Goal: Information Seeking & Learning: Learn about a topic

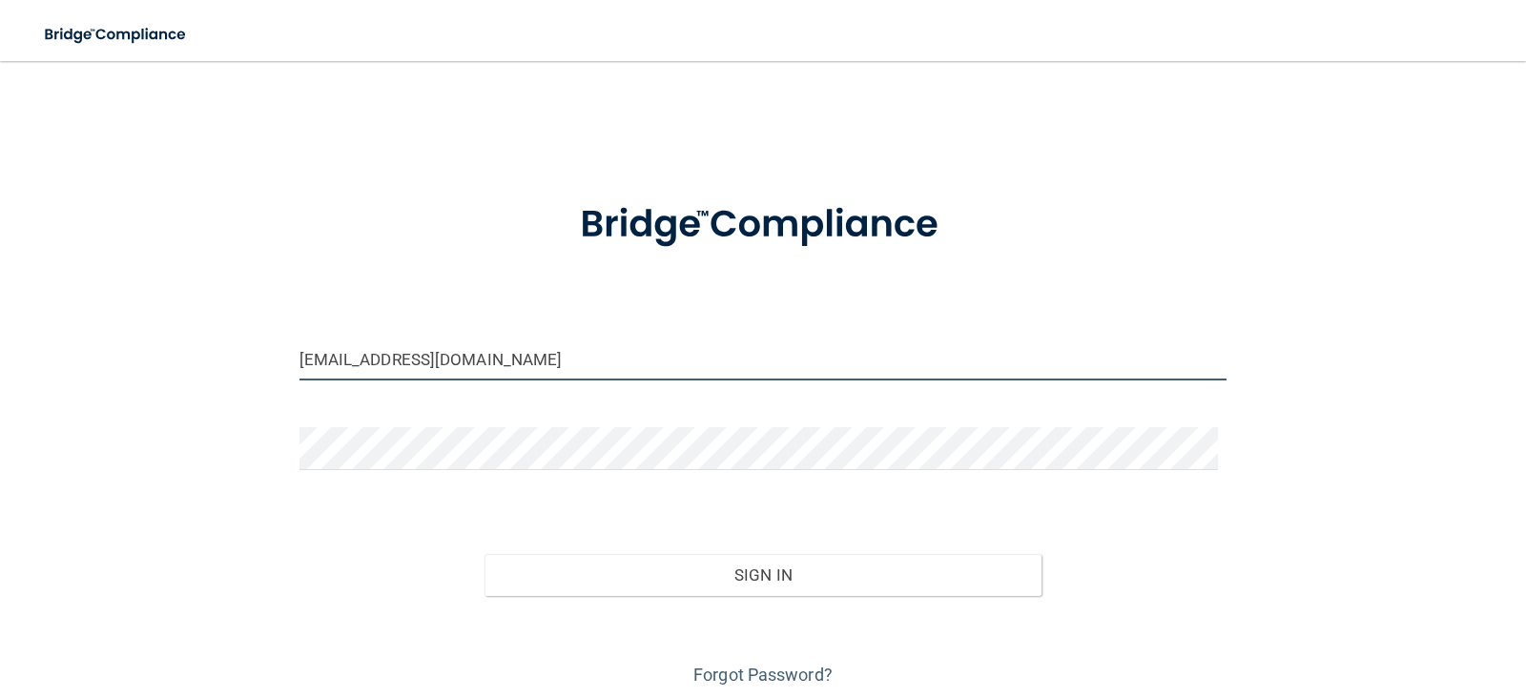
click at [499, 359] on input "[EMAIL_ADDRESS][DOMAIN_NAME]" at bounding box center [763, 359] width 928 height 43
drag, startPoint x: 539, startPoint y: 356, endPoint x: 296, endPoint y: 353, distance: 243.2
click at [299, 355] on input "[EMAIL_ADDRESS][DOMAIN_NAME]" at bounding box center [763, 359] width 928 height 43
type input "[EMAIL_ADDRESS][DOMAIN_NAME]"
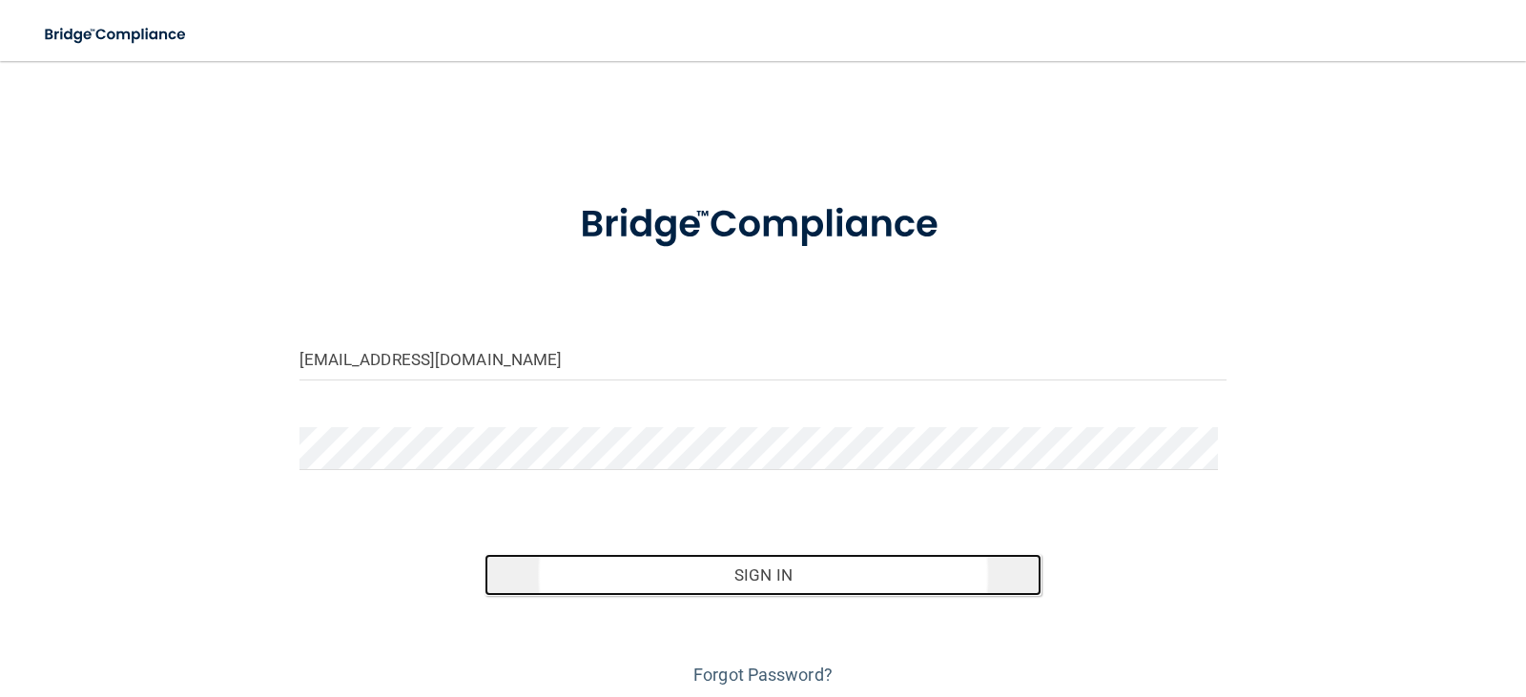
click at [635, 577] on button "Sign In" at bounding box center [762, 575] width 557 height 42
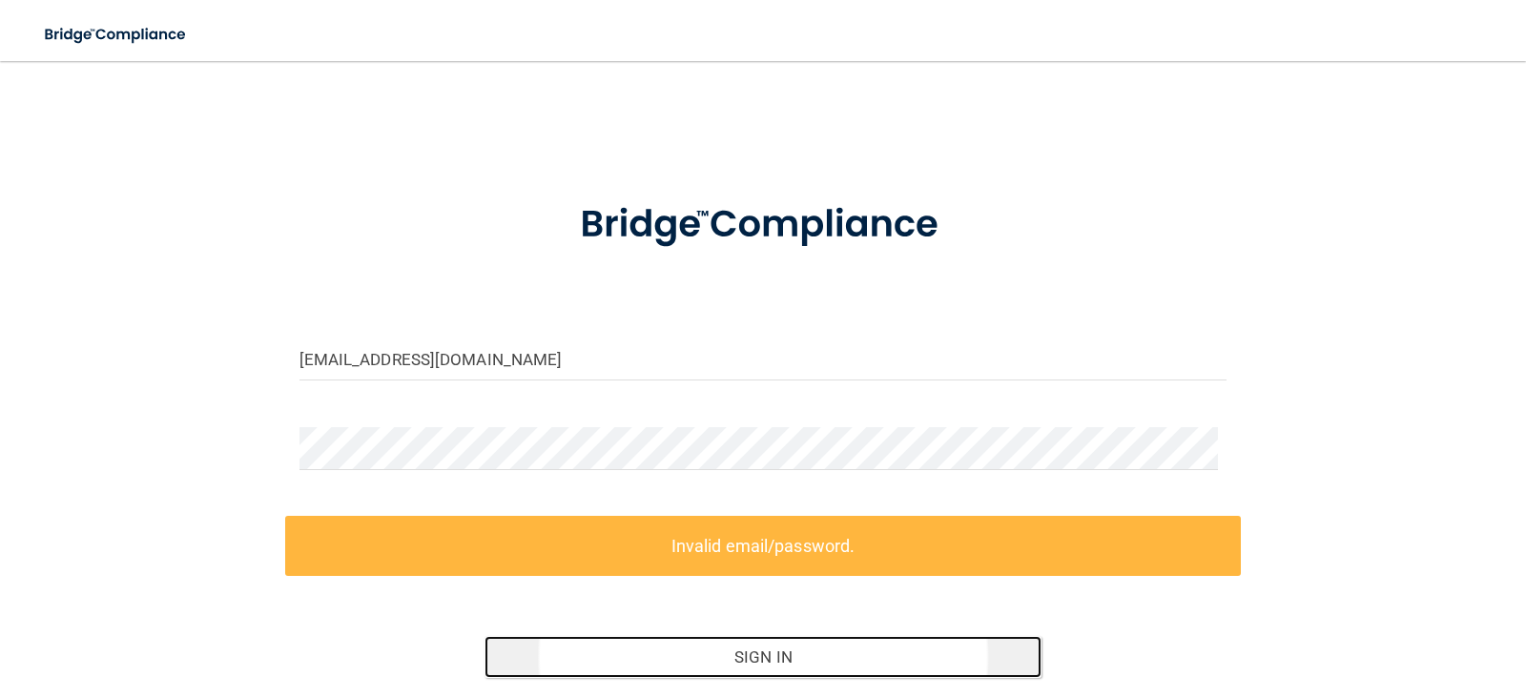
click at [697, 662] on button "Sign In" at bounding box center [762, 657] width 557 height 42
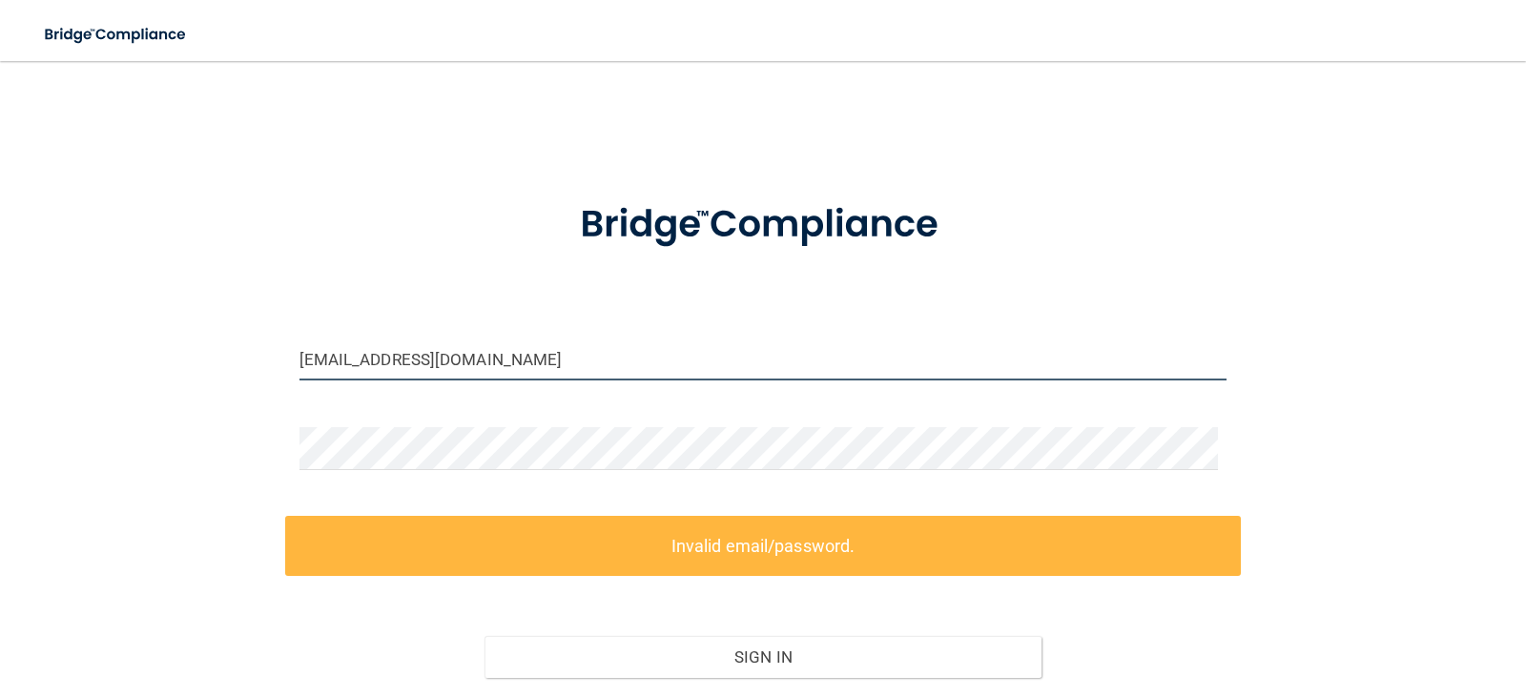
click at [513, 356] on input "[EMAIL_ADDRESS][DOMAIN_NAME]" at bounding box center [763, 359] width 928 height 43
drag, startPoint x: 510, startPoint y: 354, endPoint x: 47, endPoint y: 282, distance: 468.9
click at [47, 282] on div "[EMAIL_ADDRESS][DOMAIN_NAME] Invalid email/password. You don't have permission …" at bounding box center [762, 426] width 1449 height 692
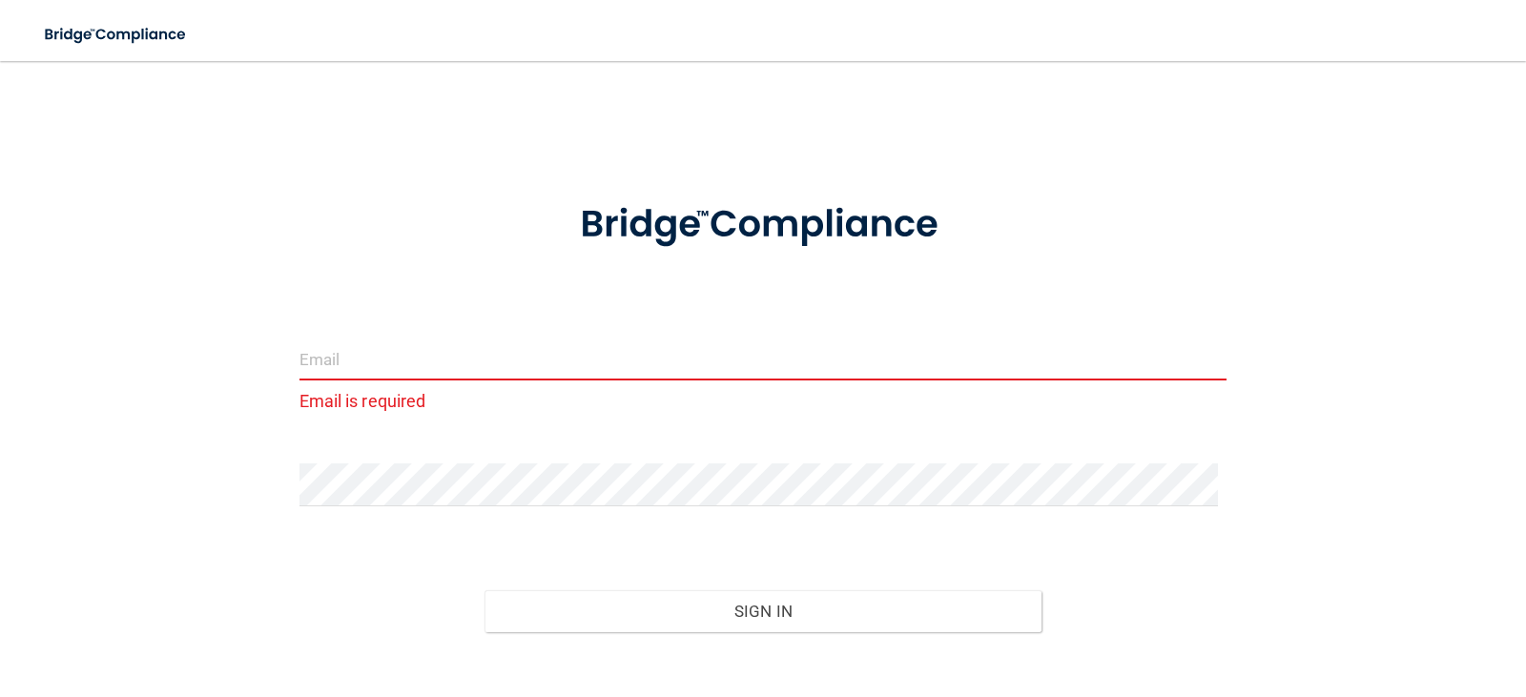
type input "[EMAIL_ADDRESS][DOMAIN_NAME]"
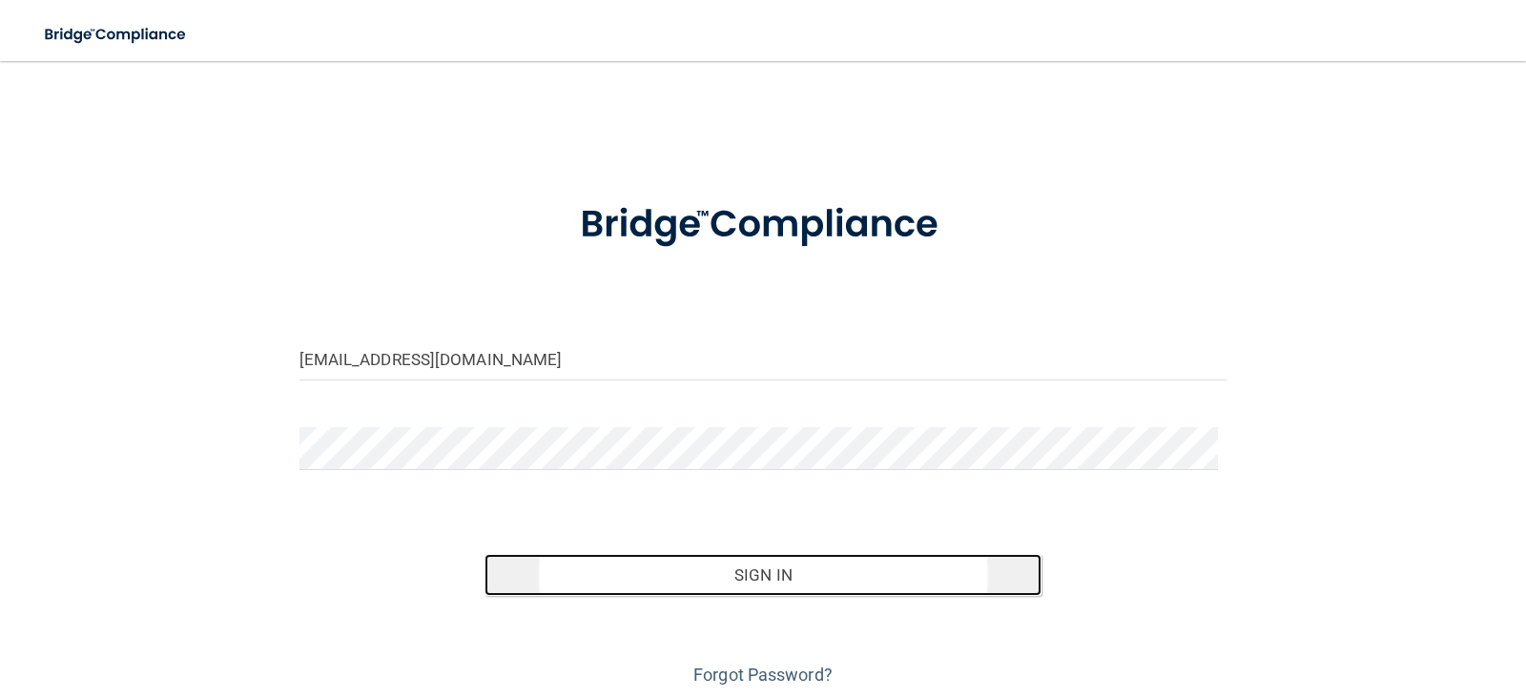
click at [572, 584] on button "Sign In" at bounding box center [762, 575] width 557 height 42
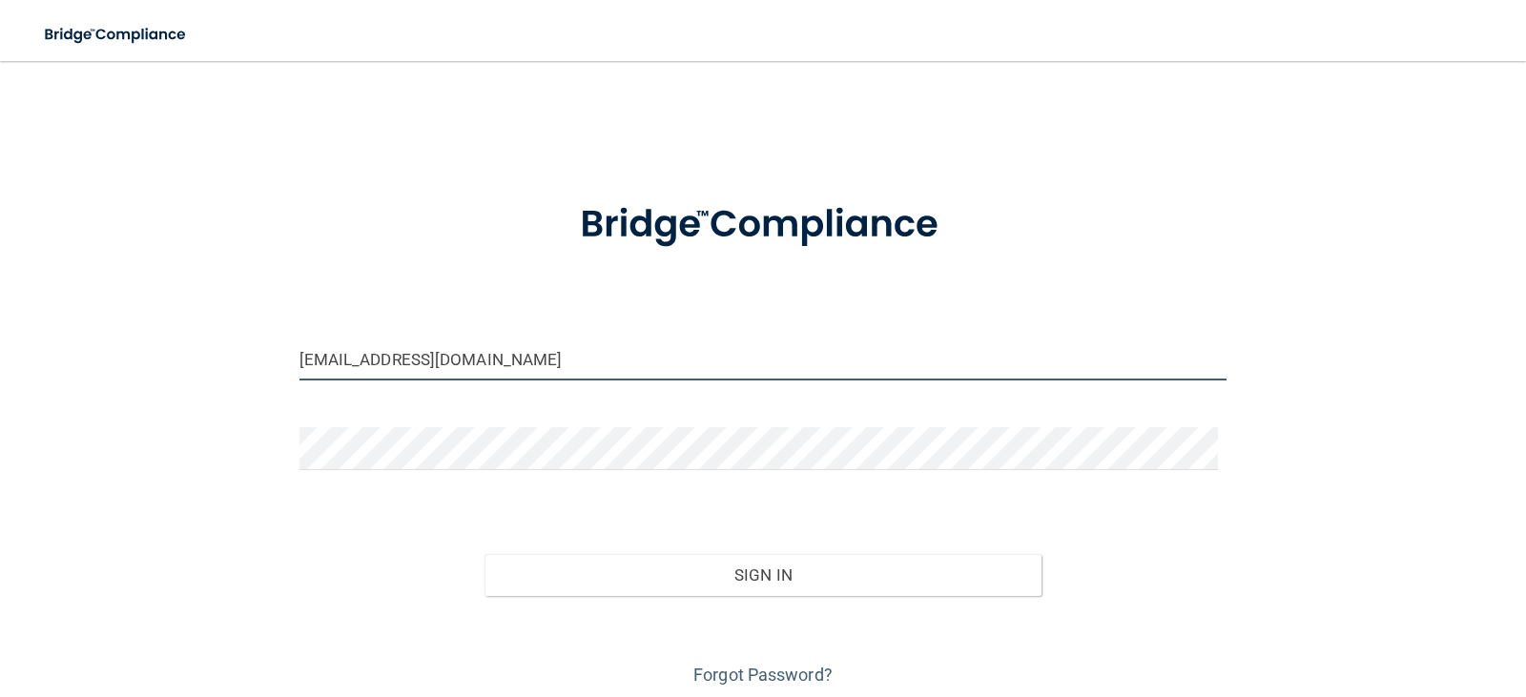
click at [546, 359] on input "[EMAIL_ADDRESS][DOMAIN_NAME]" at bounding box center [763, 359] width 928 height 43
drag, startPoint x: 548, startPoint y: 366, endPoint x: 166, endPoint y: 333, distance: 383.8
click at [166, 333] on div "[EMAIL_ADDRESS][DOMAIN_NAME] Invalid email/password. You don't have permission …" at bounding box center [762, 385] width 1449 height 610
type input "[EMAIL_ADDRESS][DOMAIN_NAME]"
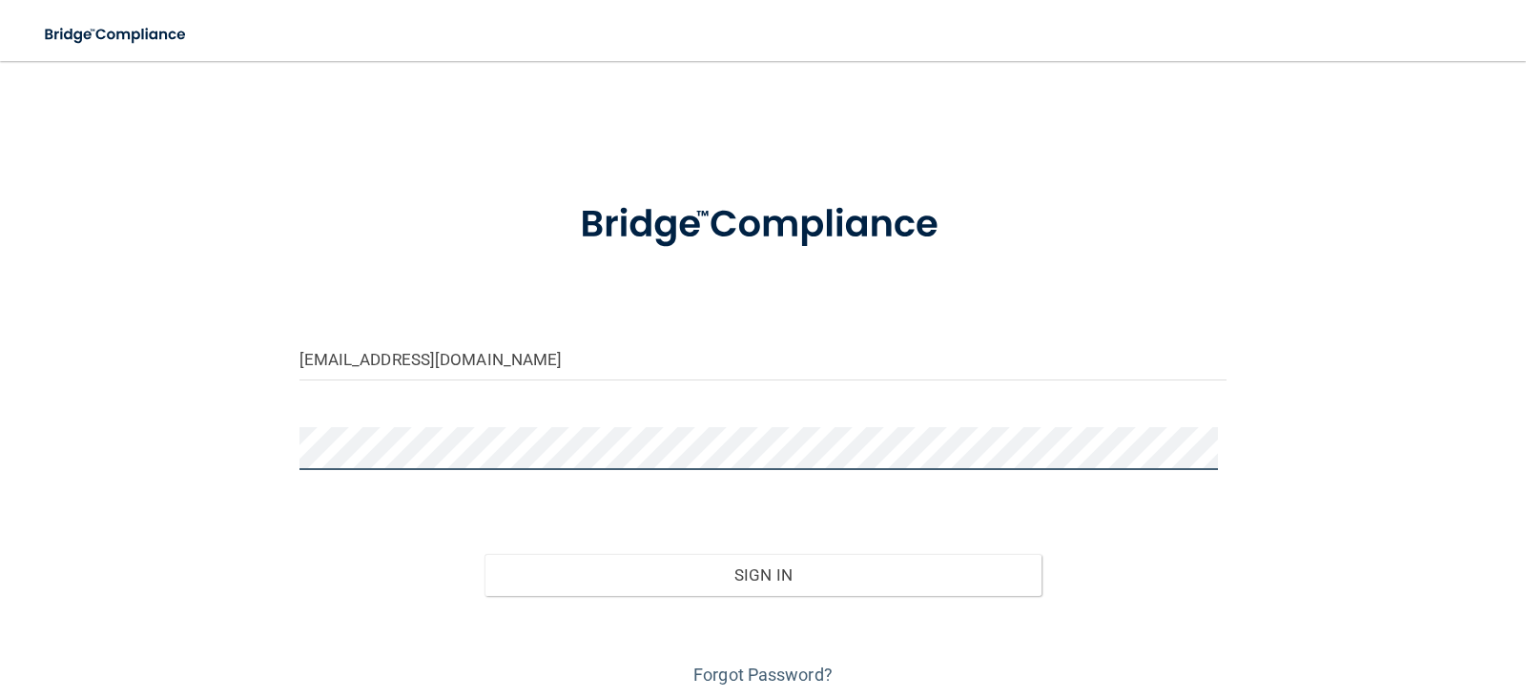
click at [99, 474] on div "[EMAIL_ADDRESS][DOMAIN_NAME] Invalid email/password. You don't have permission …" at bounding box center [762, 385] width 1449 height 610
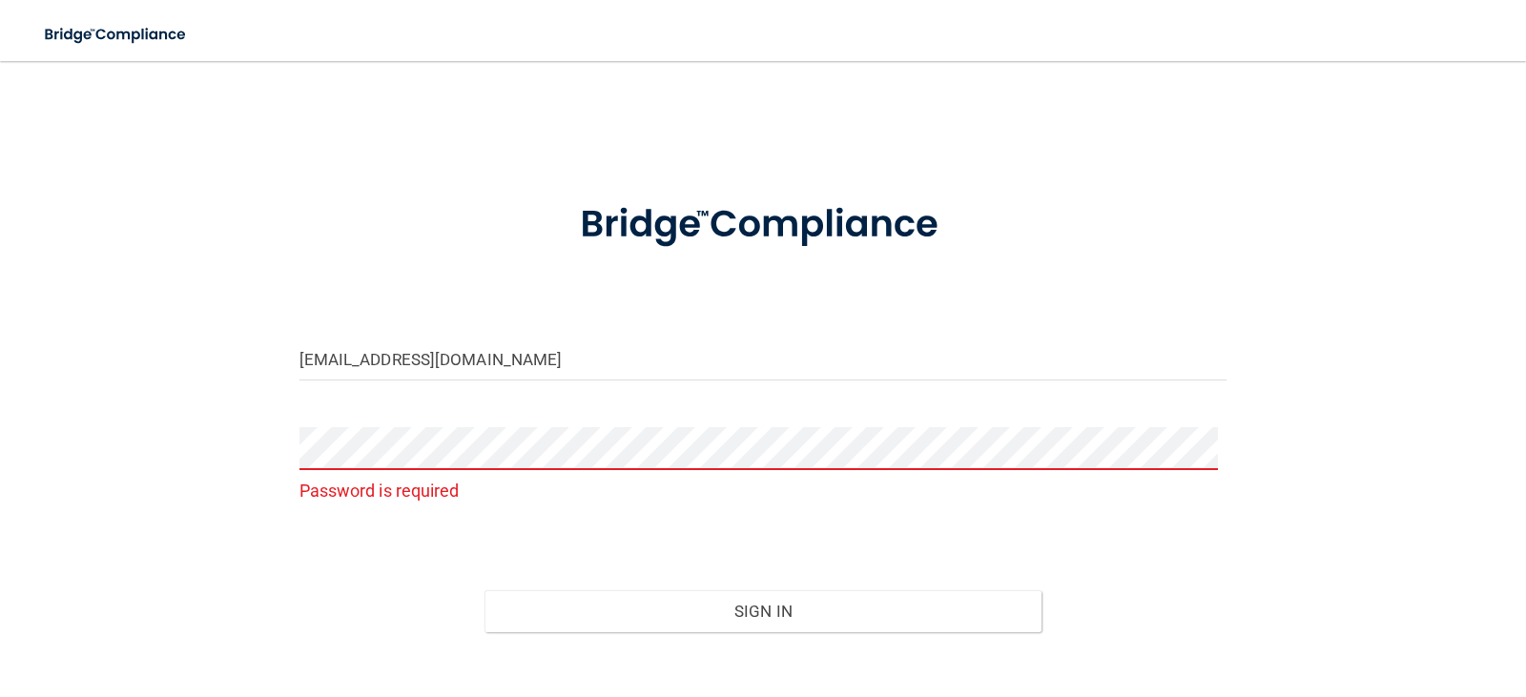
click at [1302, 600] on div "[EMAIL_ADDRESS][DOMAIN_NAME] Password is required Invalid email/password. You d…" at bounding box center [762, 403] width 1449 height 646
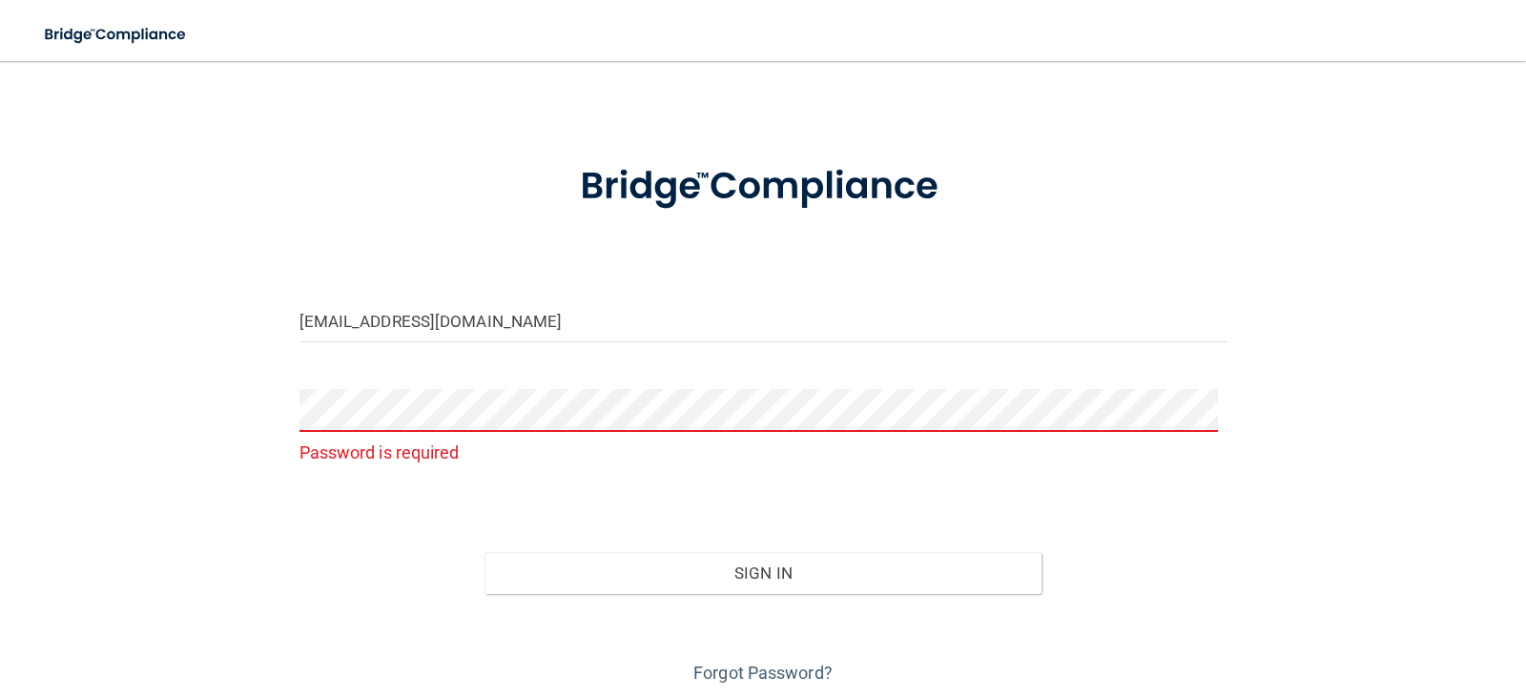
scroll to position [106, 0]
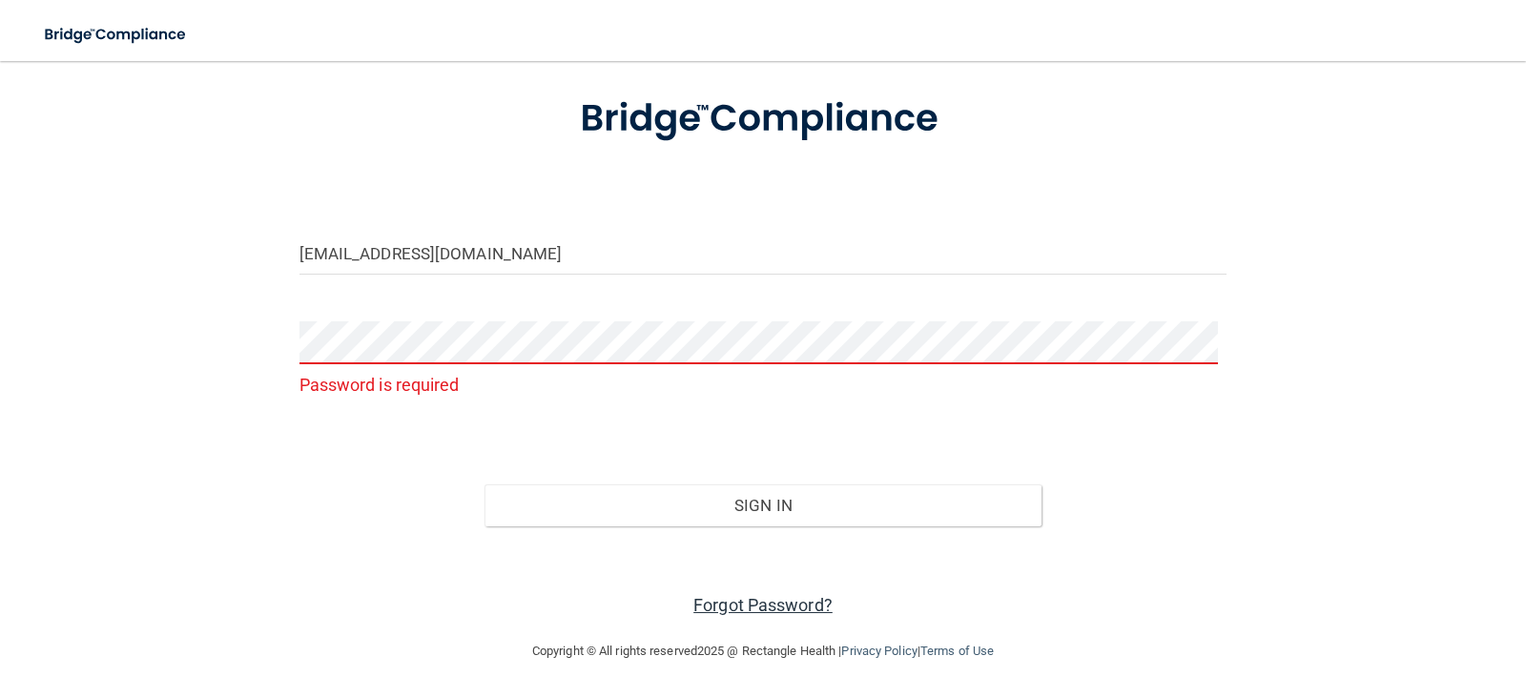
click at [769, 610] on link "Forgot Password?" at bounding box center [762, 605] width 139 height 20
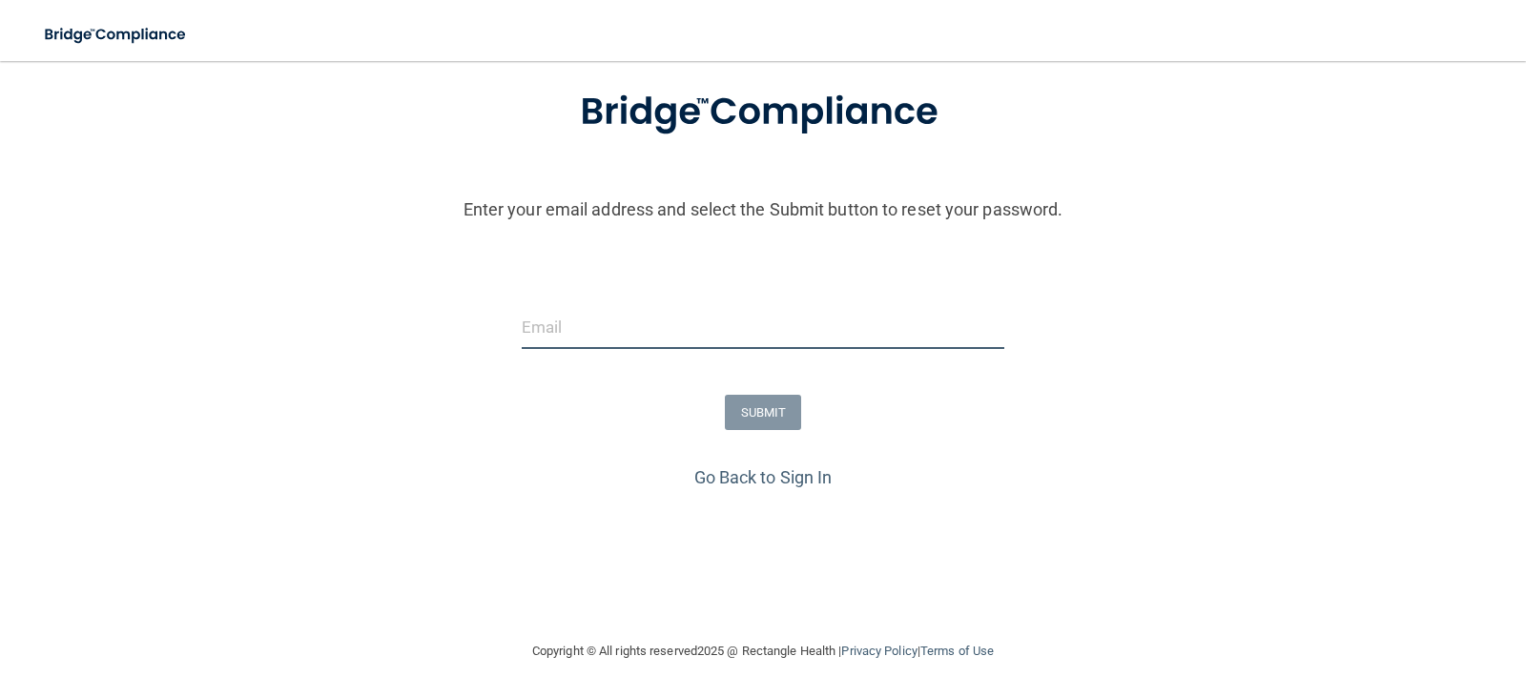
click at [688, 318] on input "email" at bounding box center [763, 327] width 483 height 43
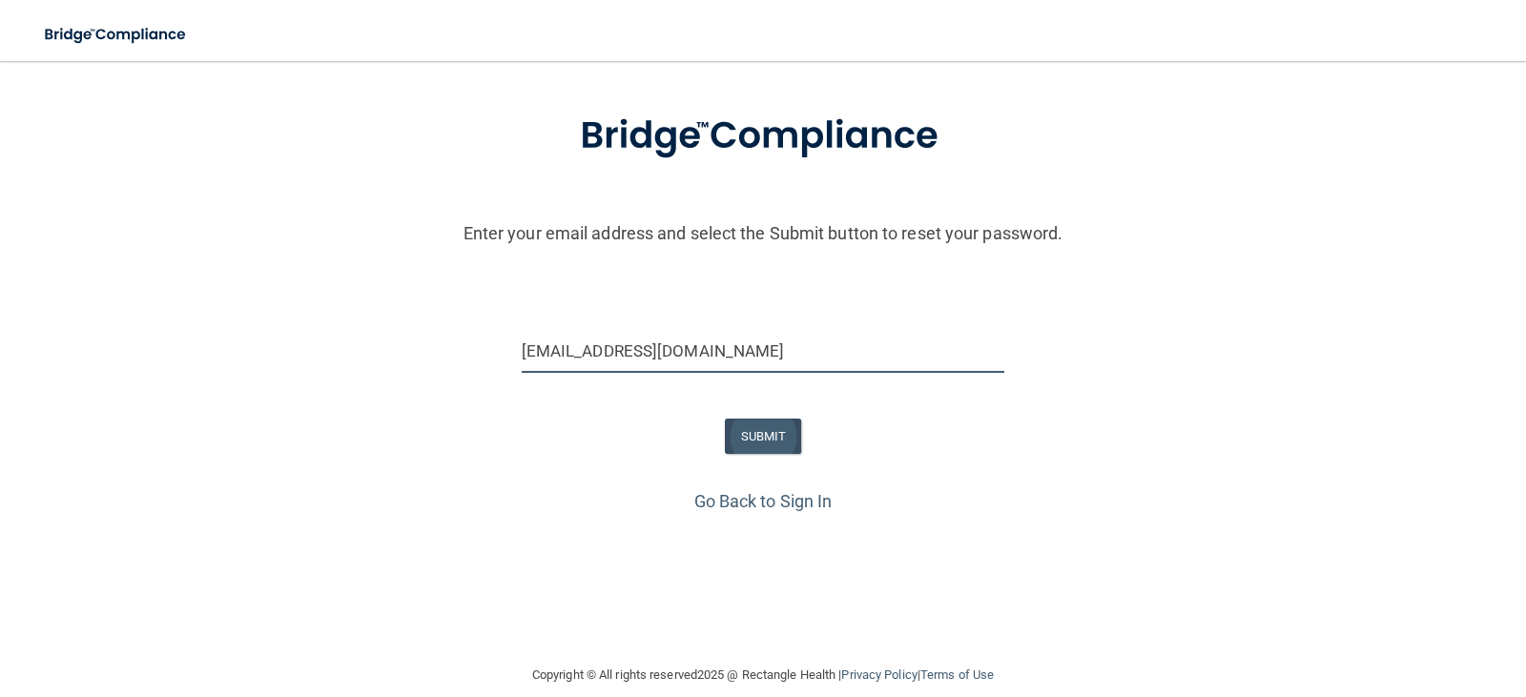
type input "[EMAIL_ADDRESS][DOMAIN_NAME]"
click at [758, 433] on button "SUBMIT" at bounding box center [763, 436] width 77 height 35
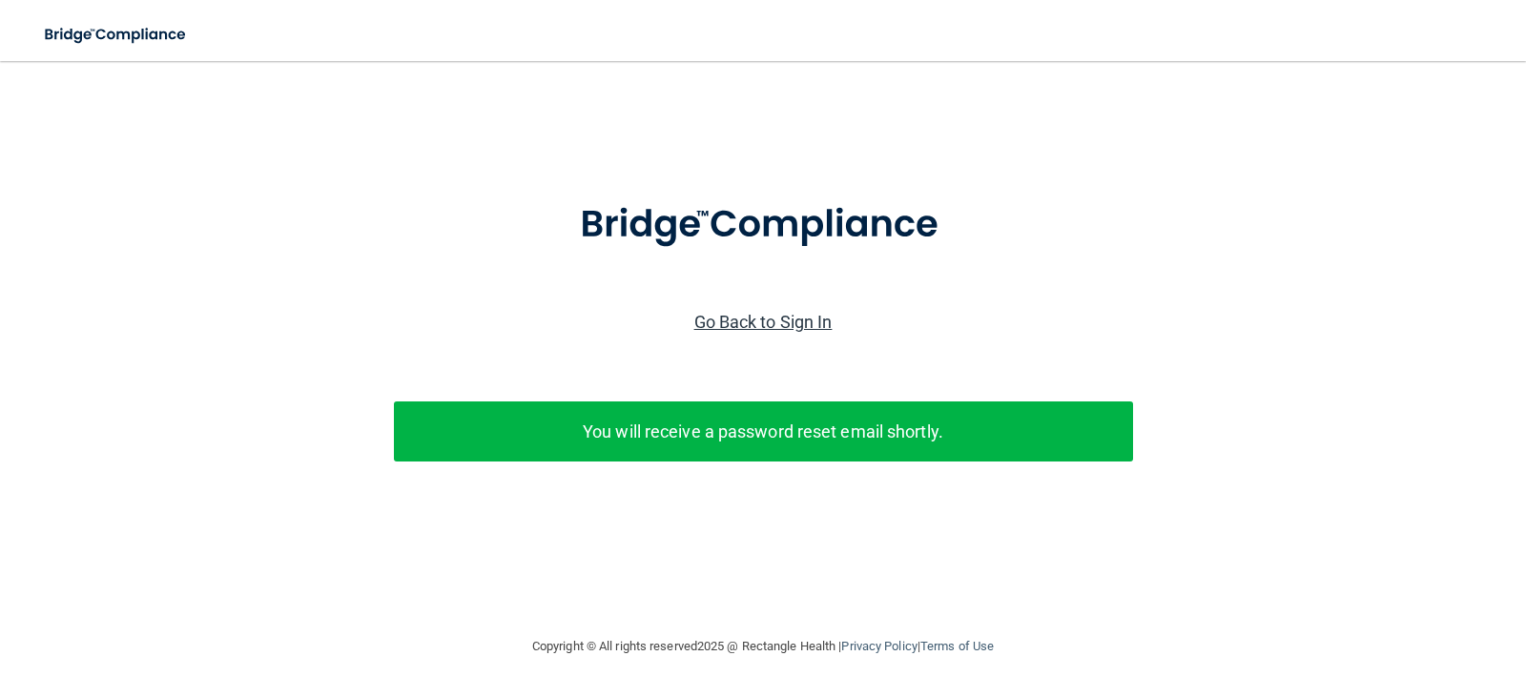
click at [766, 320] on link "Go Back to Sign In" at bounding box center [763, 322] width 138 height 20
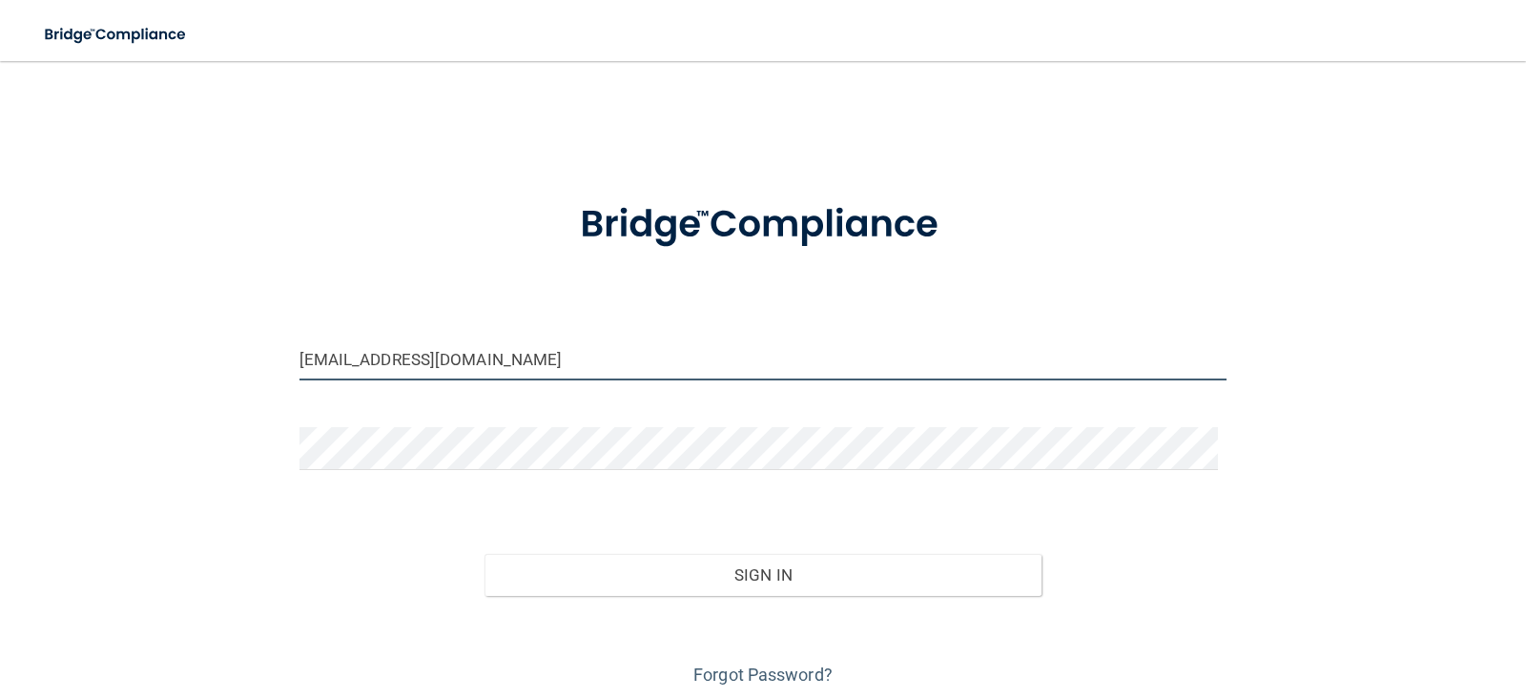
drag, startPoint x: 564, startPoint y: 359, endPoint x: 246, endPoint y: 415, distance: 322.3
click at [242, 359] on div "[EMAIL_ADDRESS][DOMAIN_NAME] Invalid email/password. You don't have permission …" at bounding box center [762, 385] width 1449 height 610
type input "[EMAIL_ADDRESS][DOMAIN_NAME]"
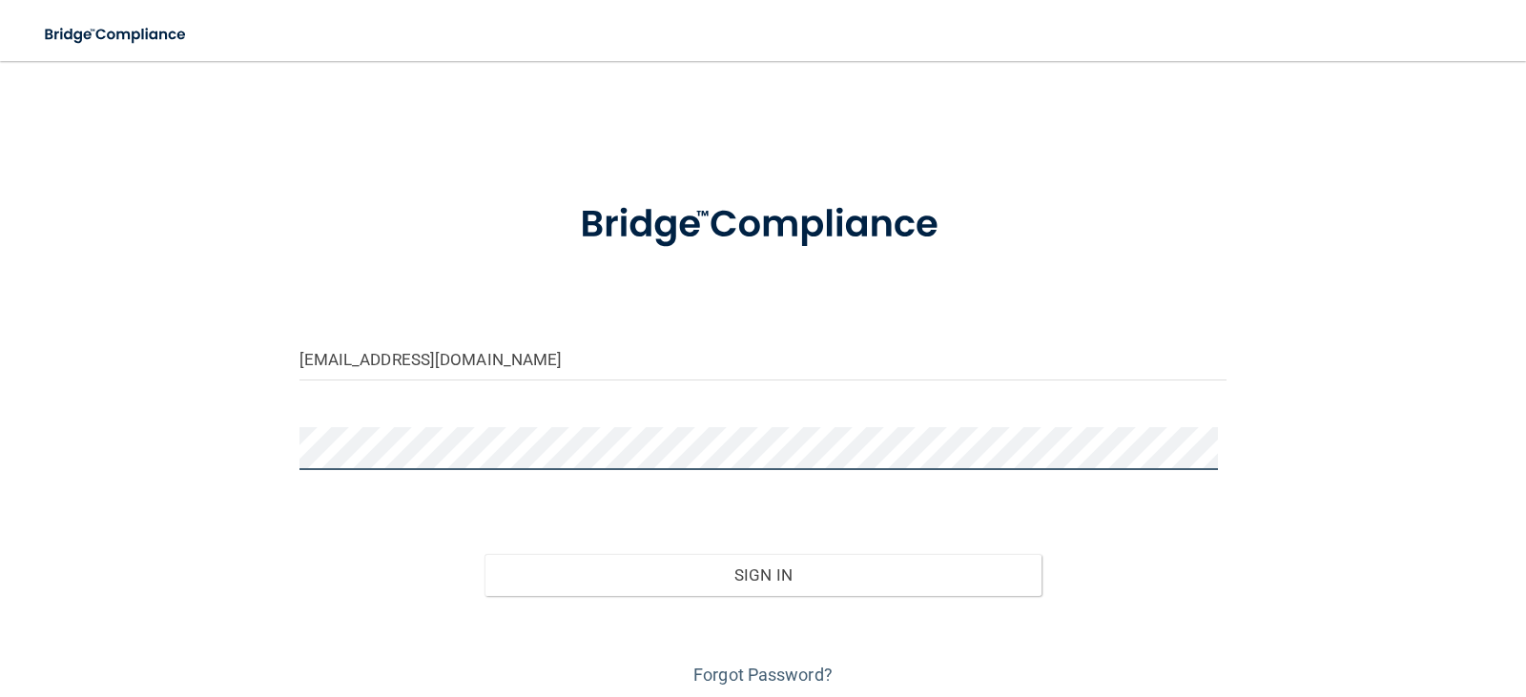
click at [484, 554] on button "Sign In" at bounding box center [762, 575] width 557 height 42
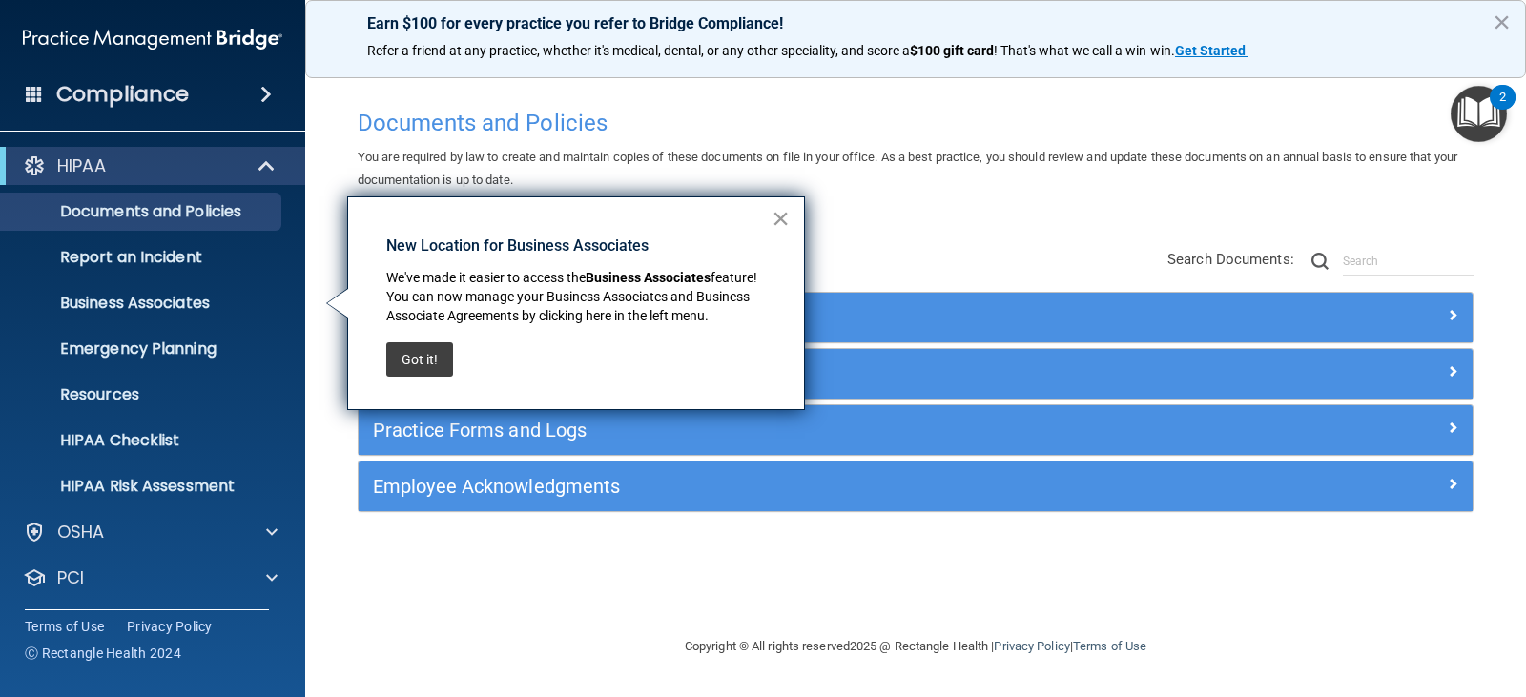
click at [782, 220] on button "×" at bounding box center [780, 218] width 18 height 31
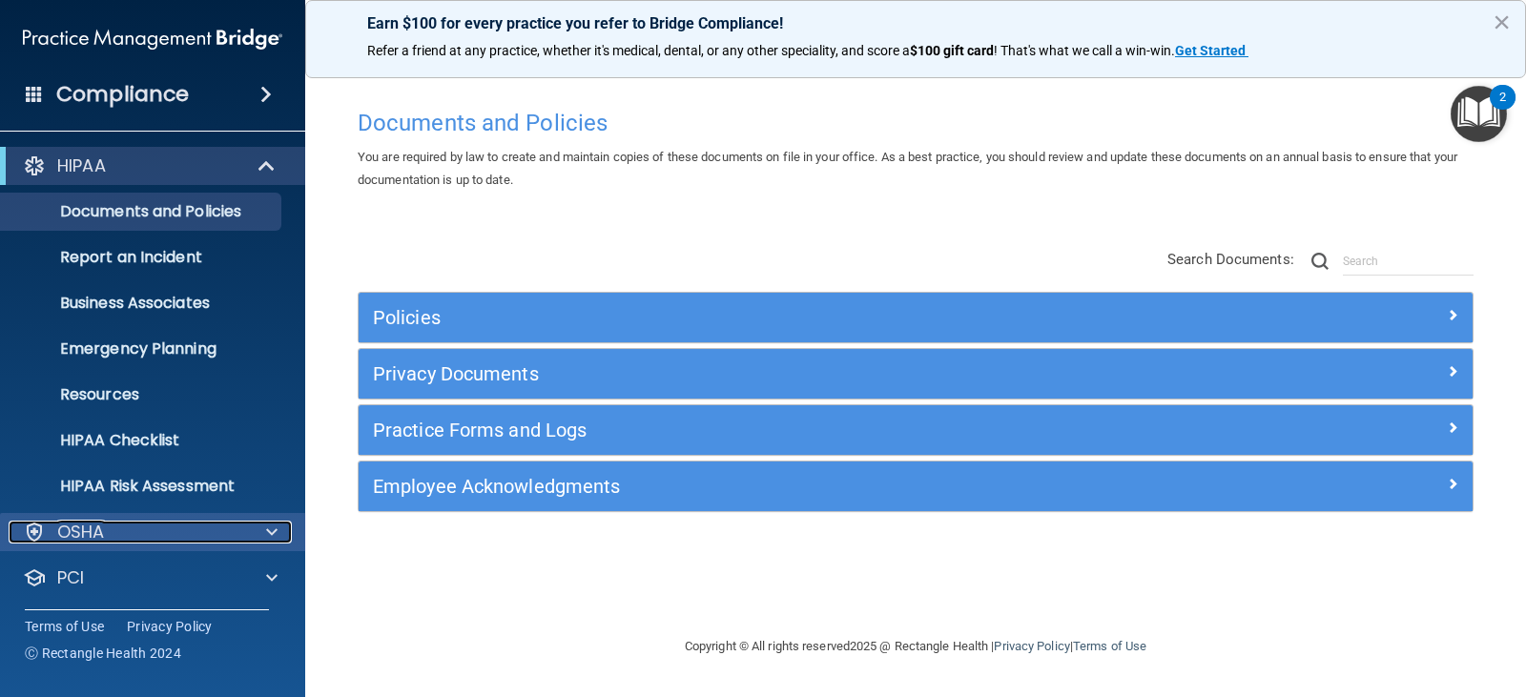
click at [94, 525] on p "OSHA" at bounding box center [81, 532] width 48 height 23
click at [272, 96] on span at bounding box center [265, 94] width 11 height 23
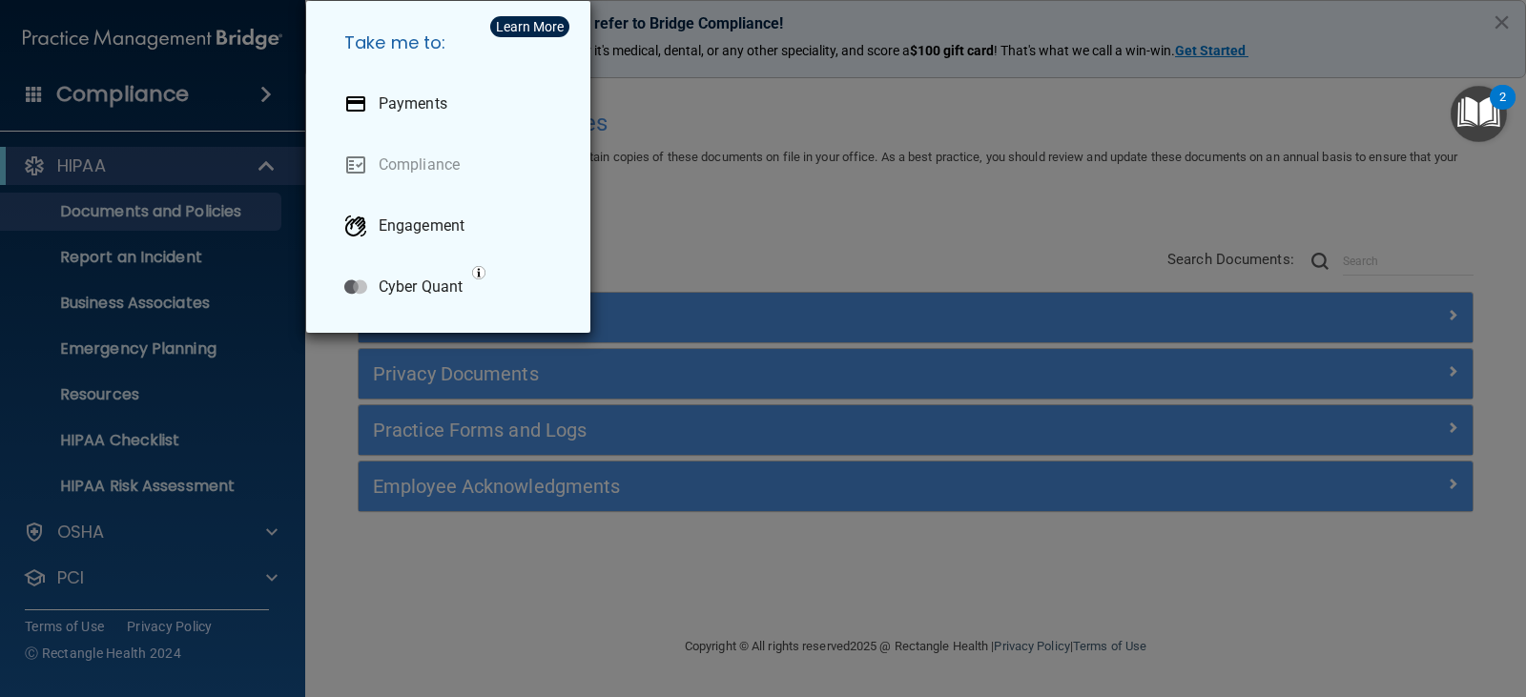
click at [272, 96] on div "Take me to: Payments Compliance Engagement Cyber Quant" at bounding box center [763, 348] width 1526 height 697
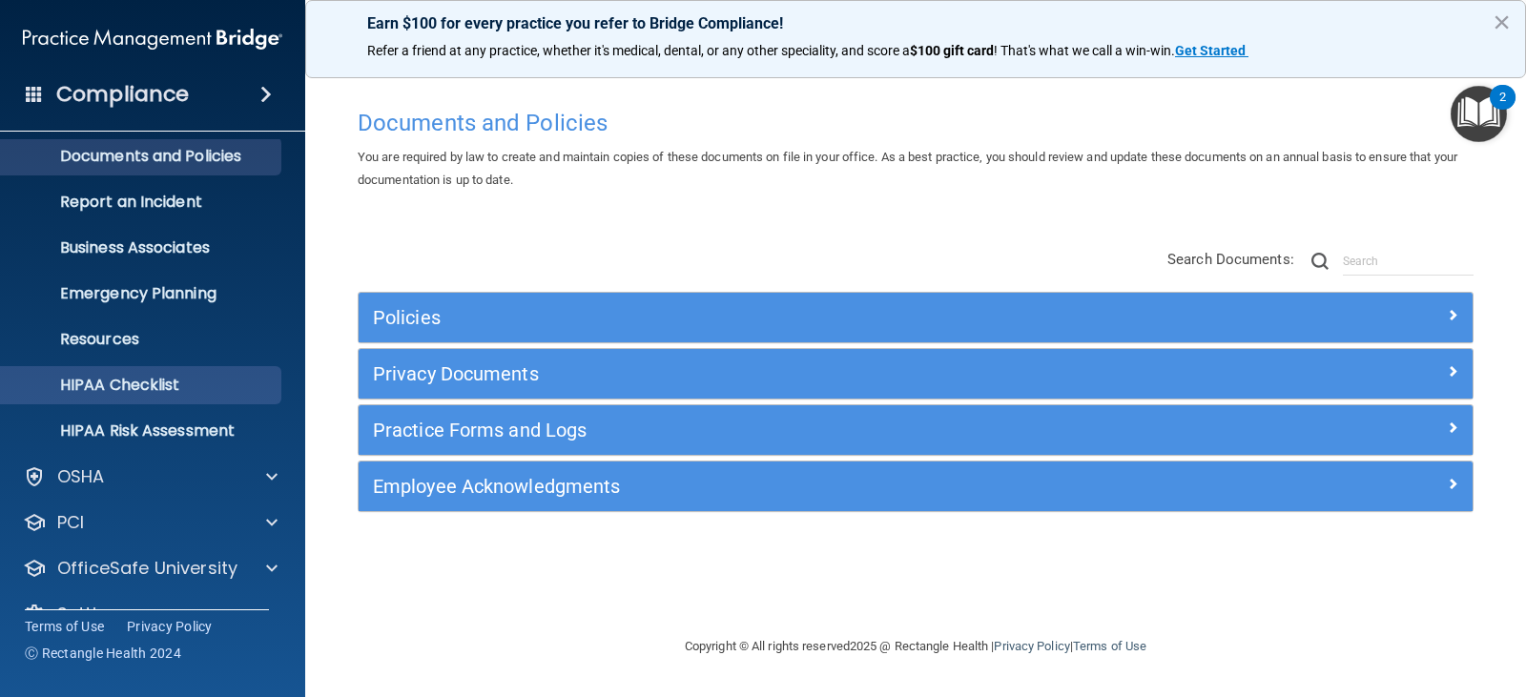
scroll to position [94, 0]
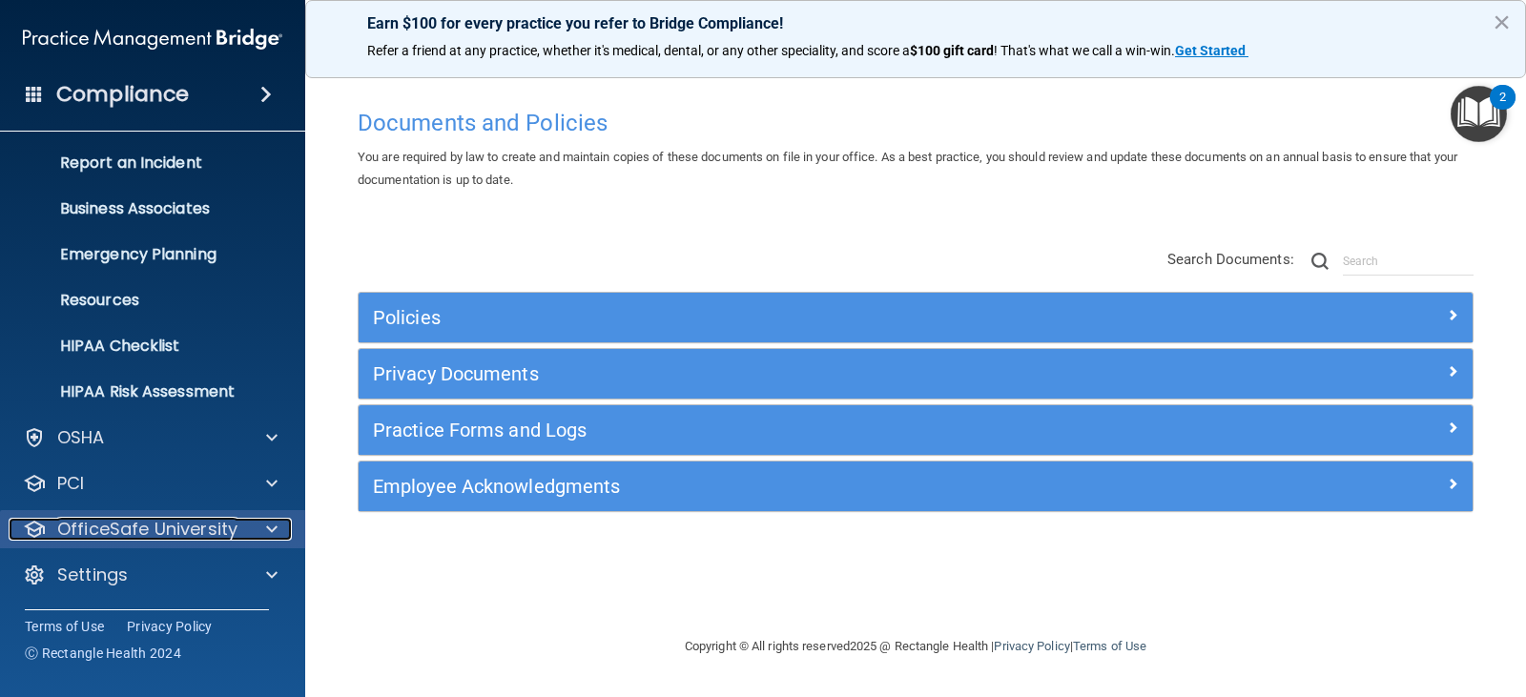
click at [273, 538] on span at bounding box center [271, 529] width 11 height 23
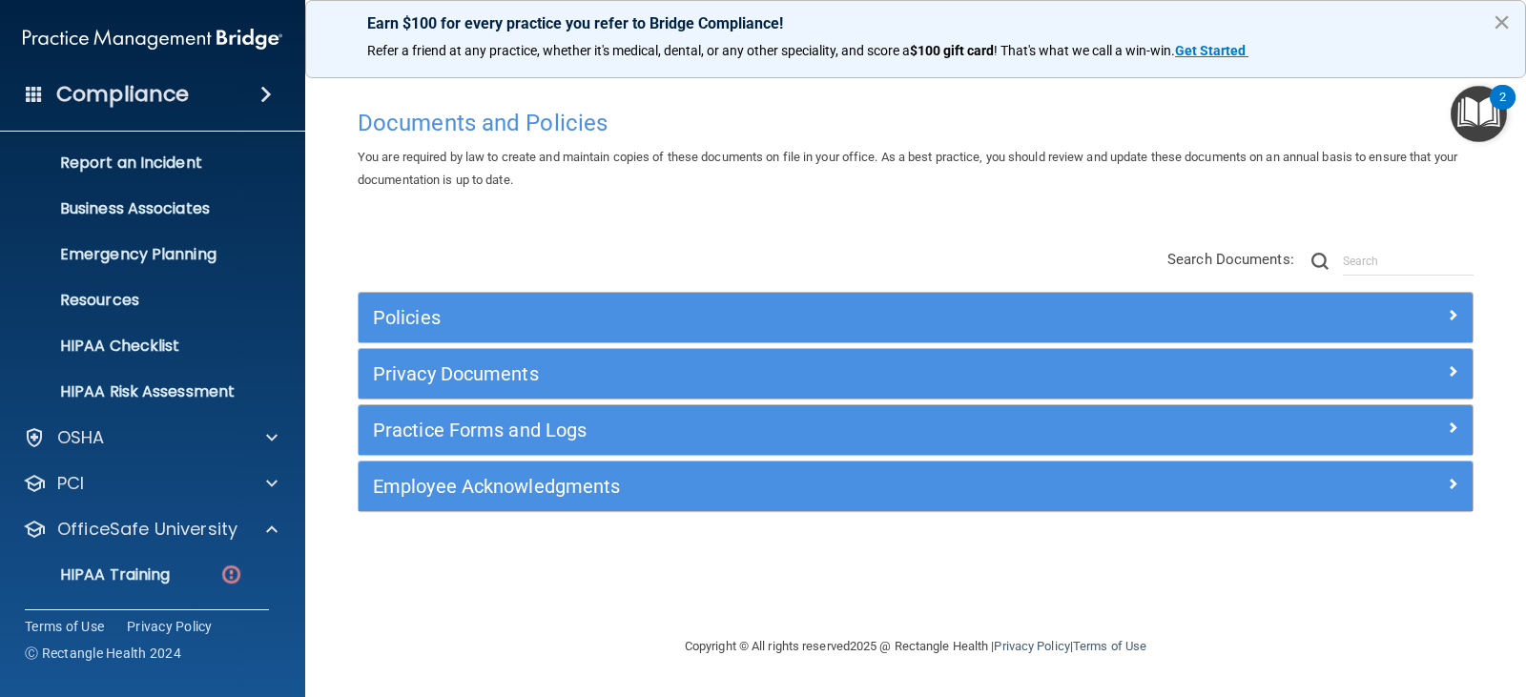
click at [1507, 25] on button "×" at bounding box center [1501, 22] width 18 height 31
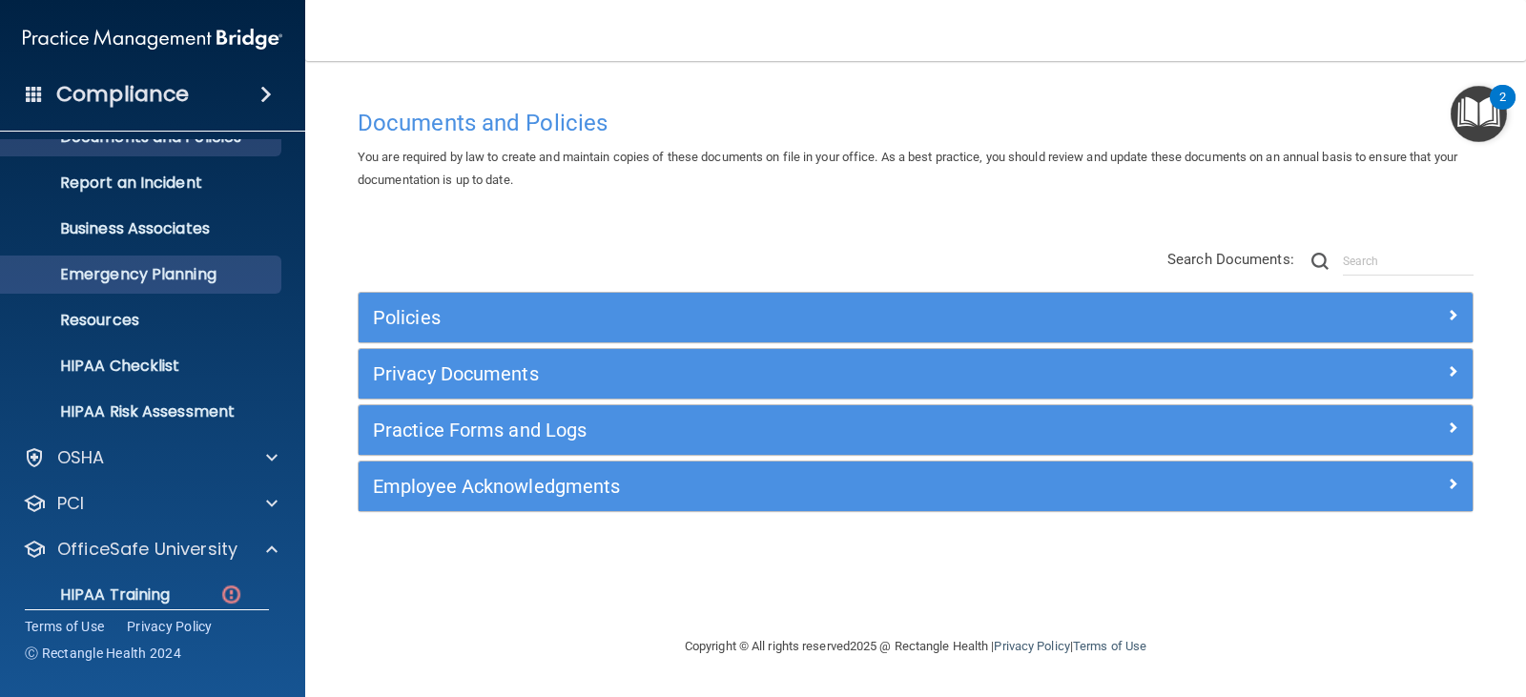
scroll to position [0, 0]
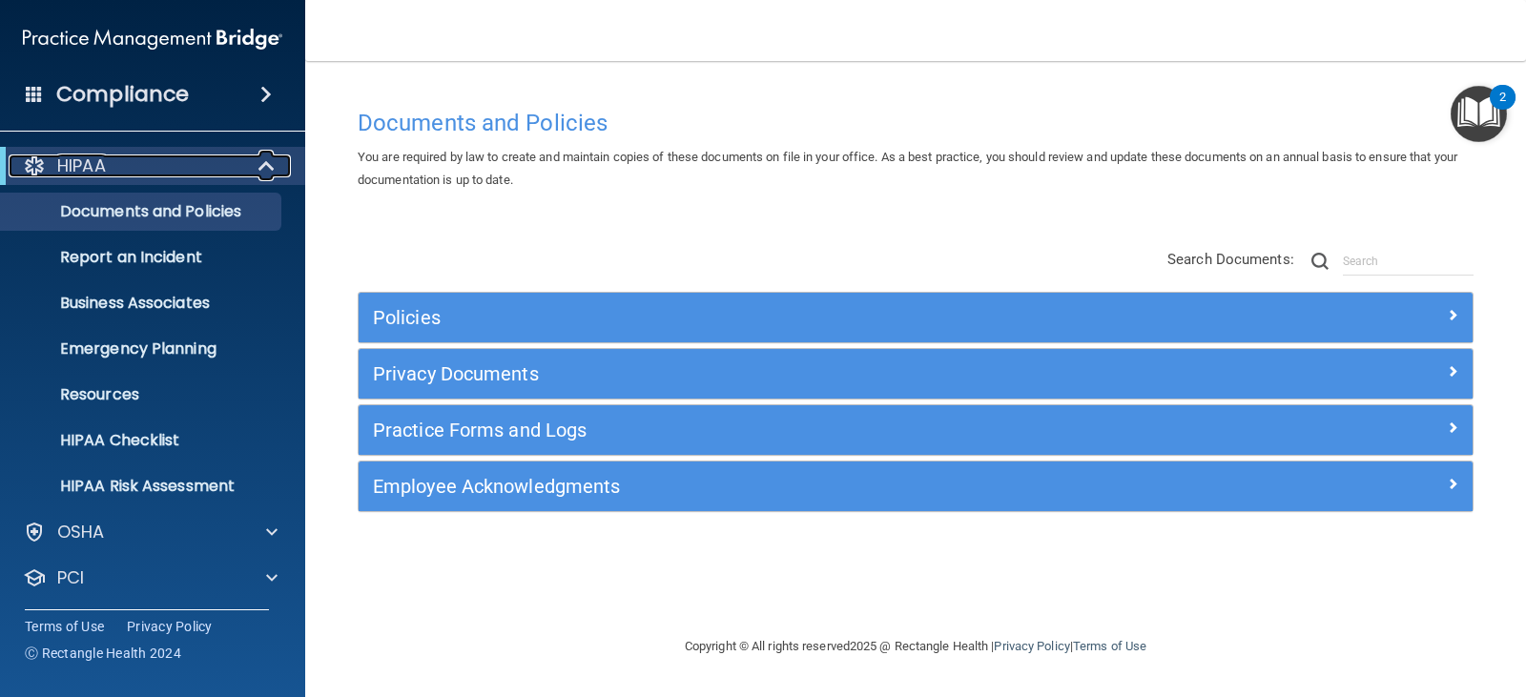
click at [165, 172] on div "HIPAA" at bounding box center [127, 165] width 236 height 23
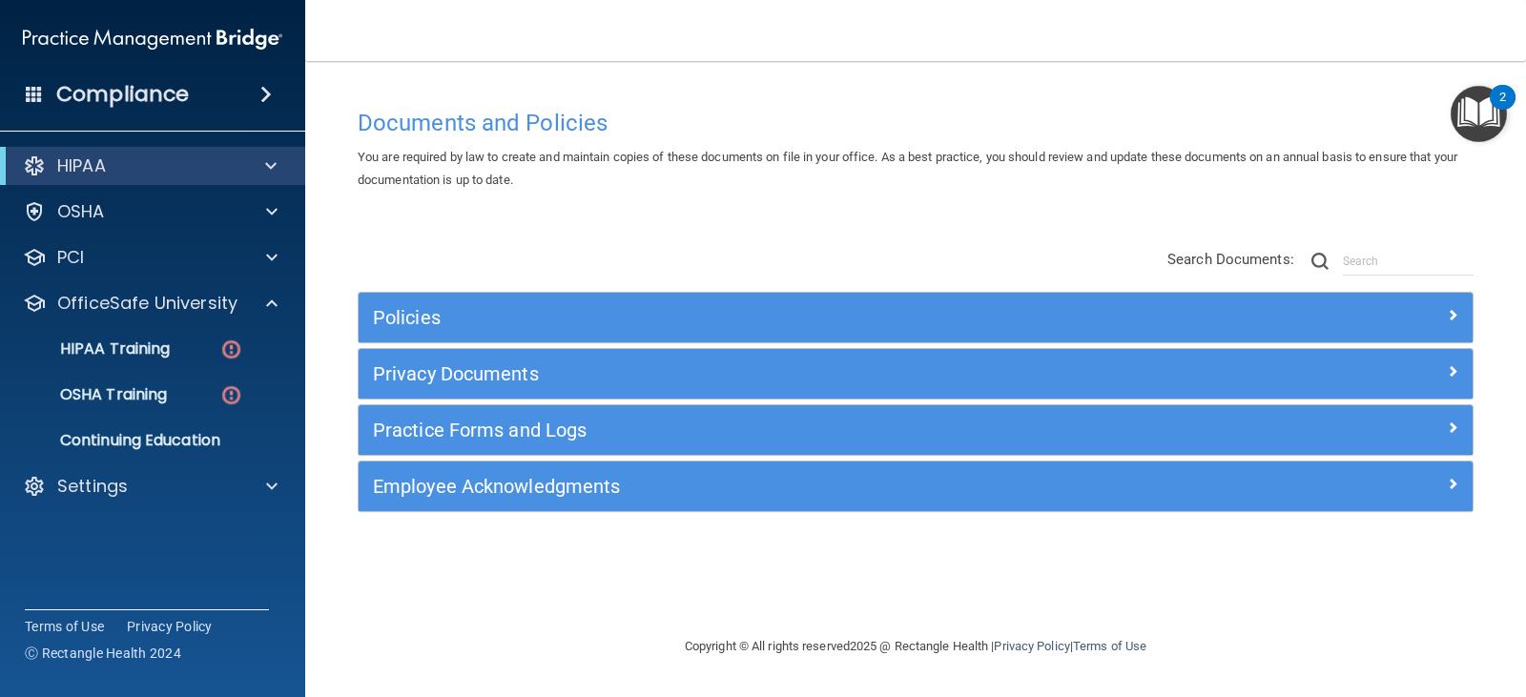
click at [266, 92] on span at bounding box center [265, 94] width 11 height 23
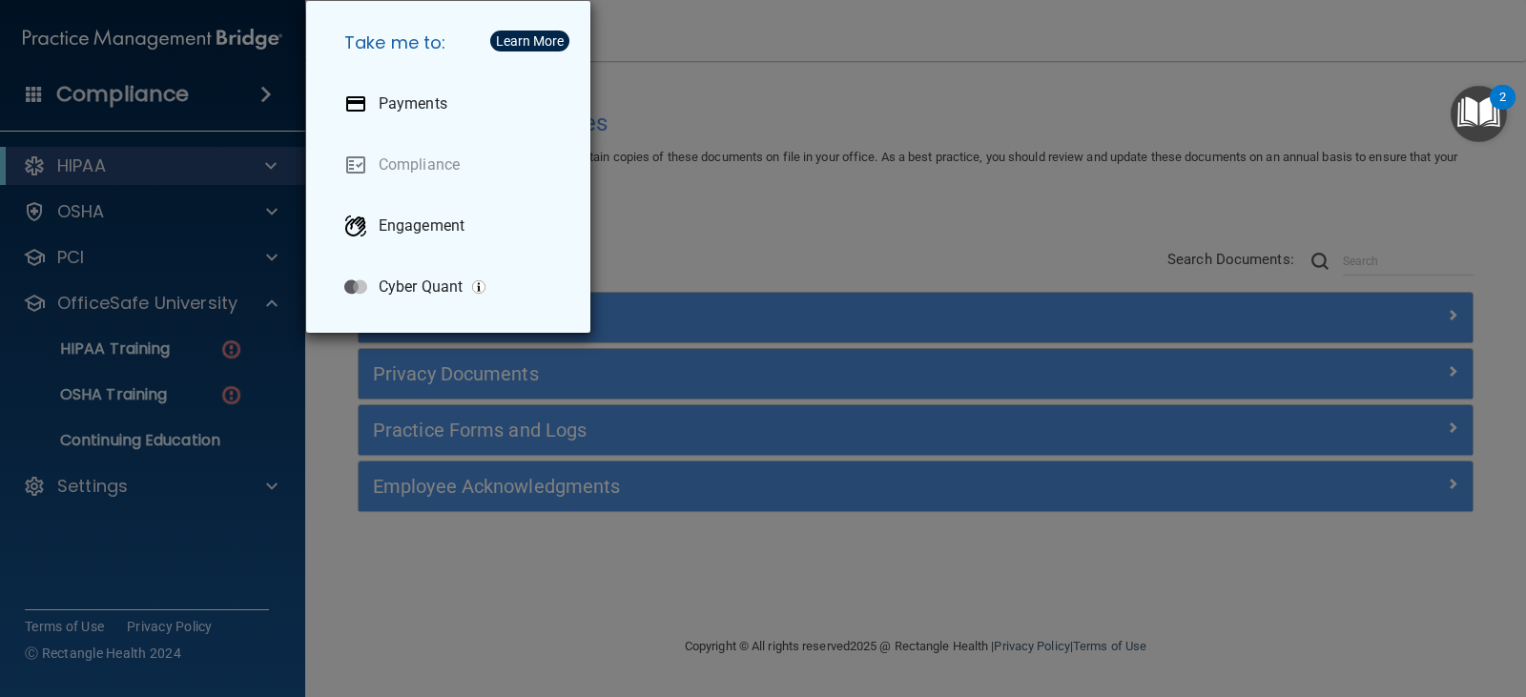
click at [266, 92] on div "Take me to: Payments Compliance Engagement Cyber Quant" at bounding box center [763, 348] width 1526 height 697
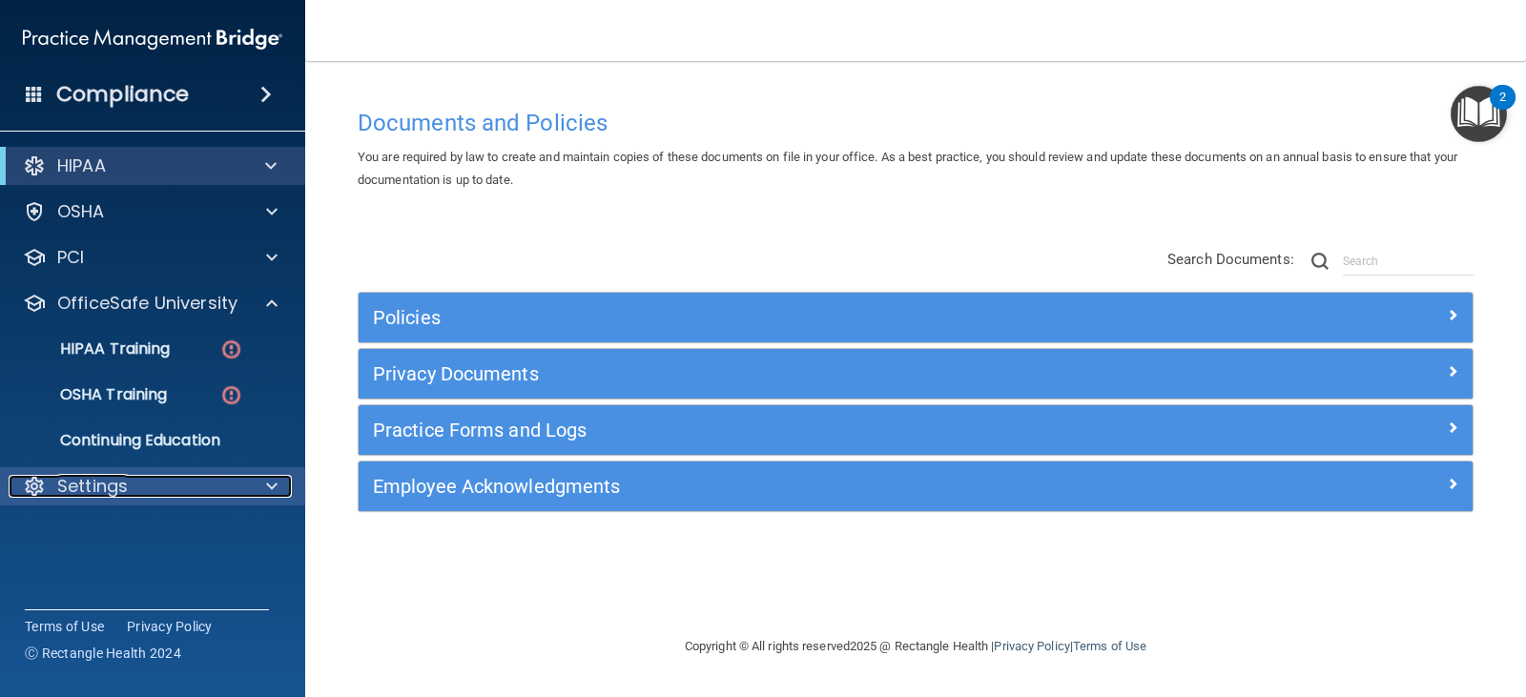
click at [226, 489] on div "Settings" at bounding box center [127, 486] width 236 height 23
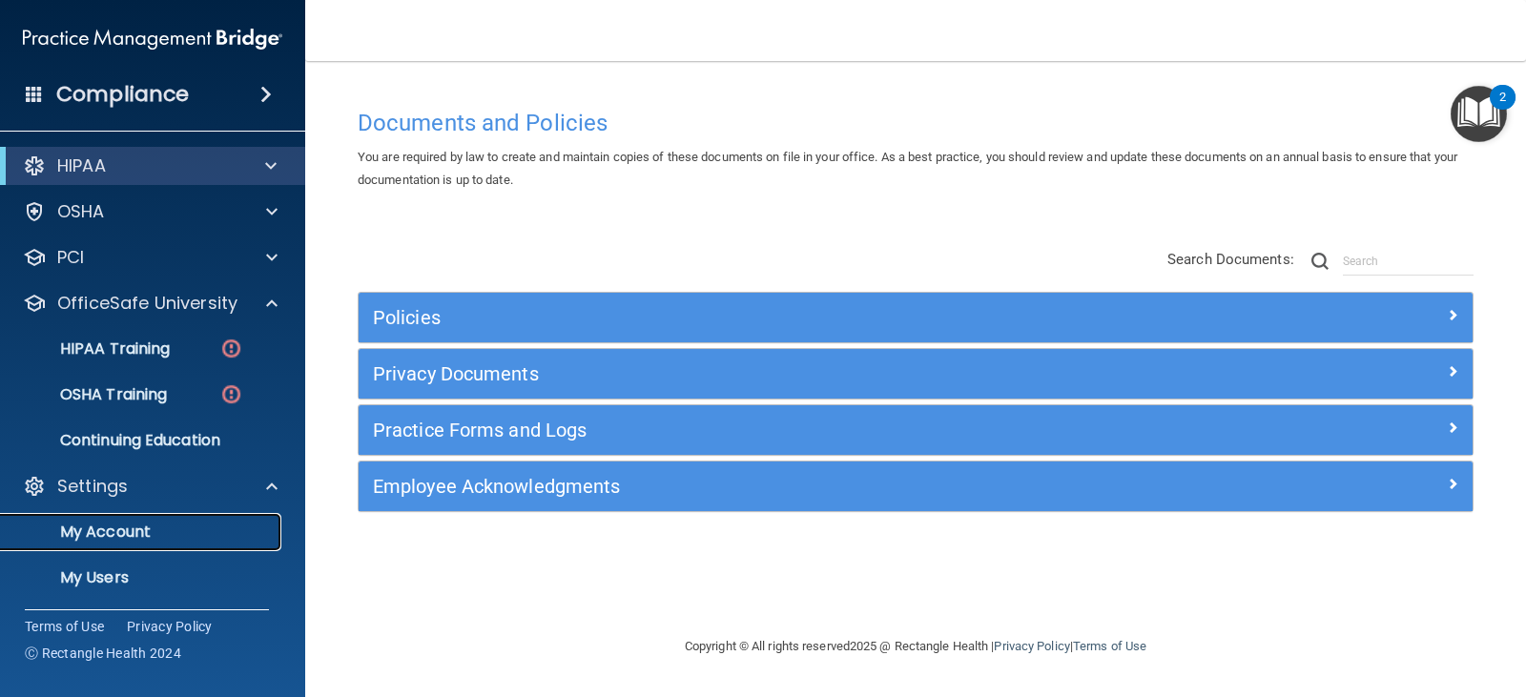
click at [186, 521] on link "My Account" at bounding box center [131, 532] width 300 height 38
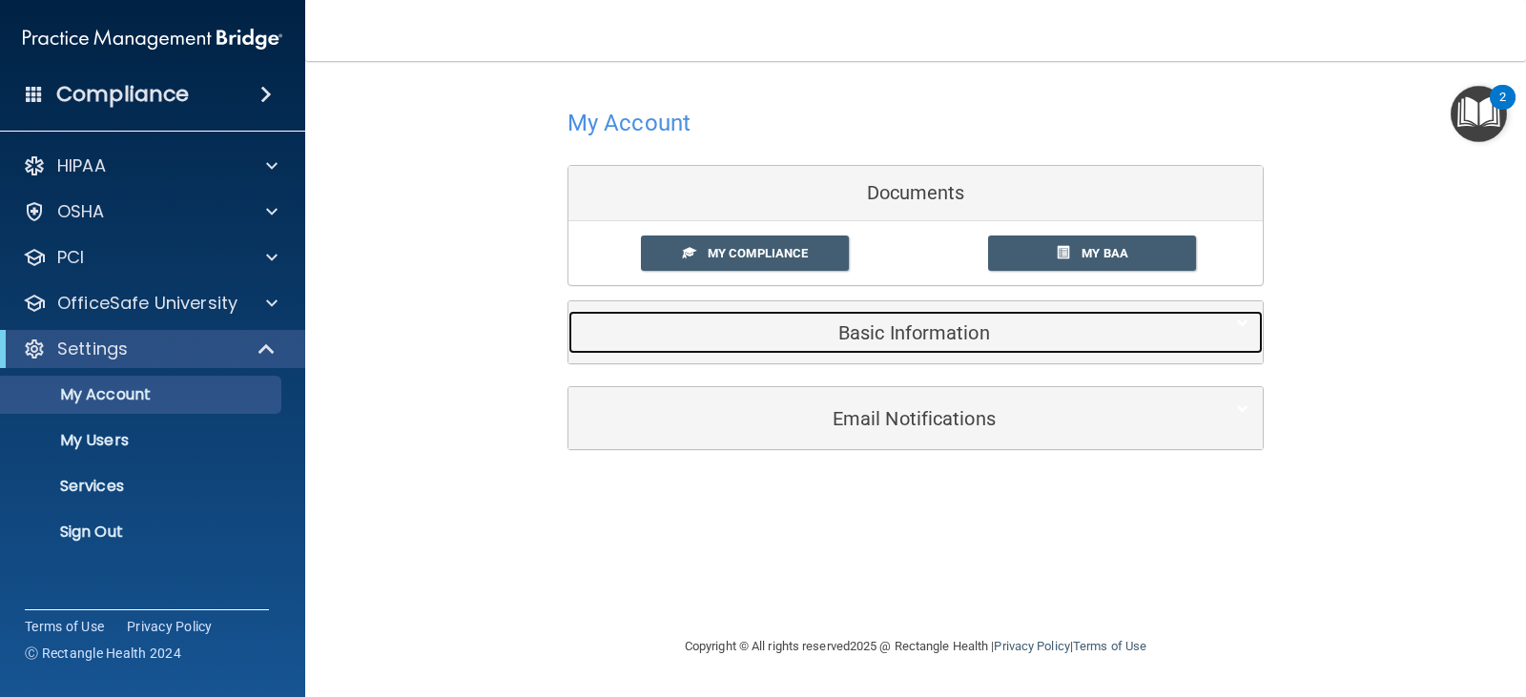
click at [988, 324] on h5 "Basic Information" at bounding box center [886, 332] width 607 height 21
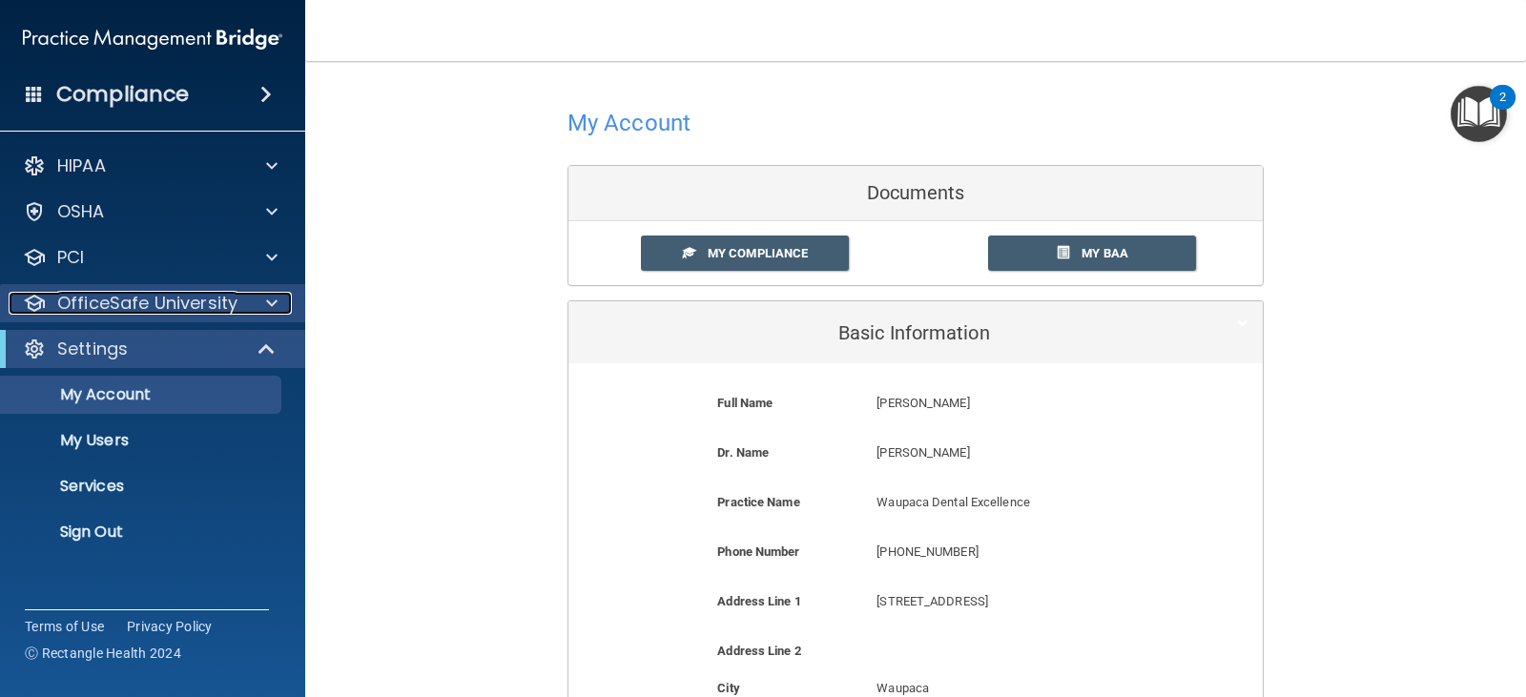
click at [280, 303] on div at bounding box center [269, 303] width 48 height 23
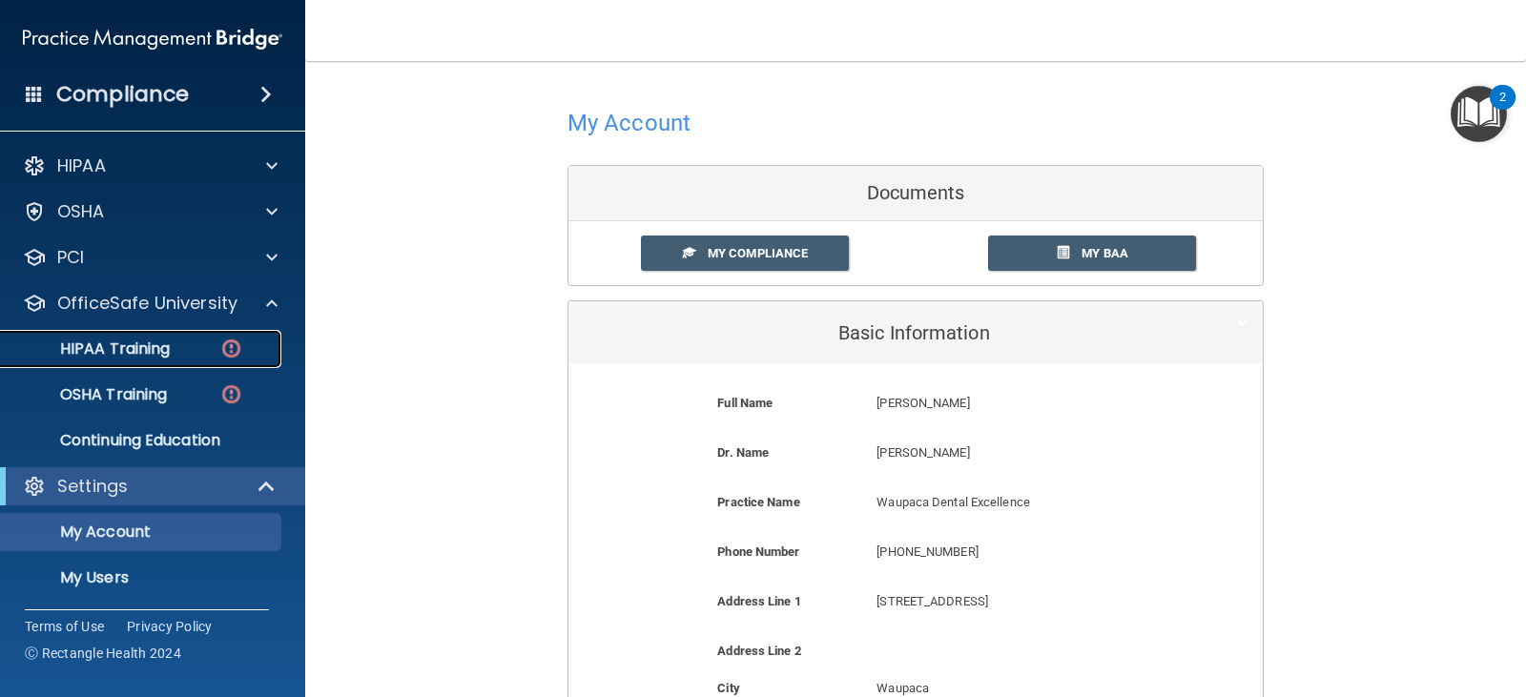
click at [164, 351] on p "HIPAA Training" at bounding box center [90, 348] width 157 height 19
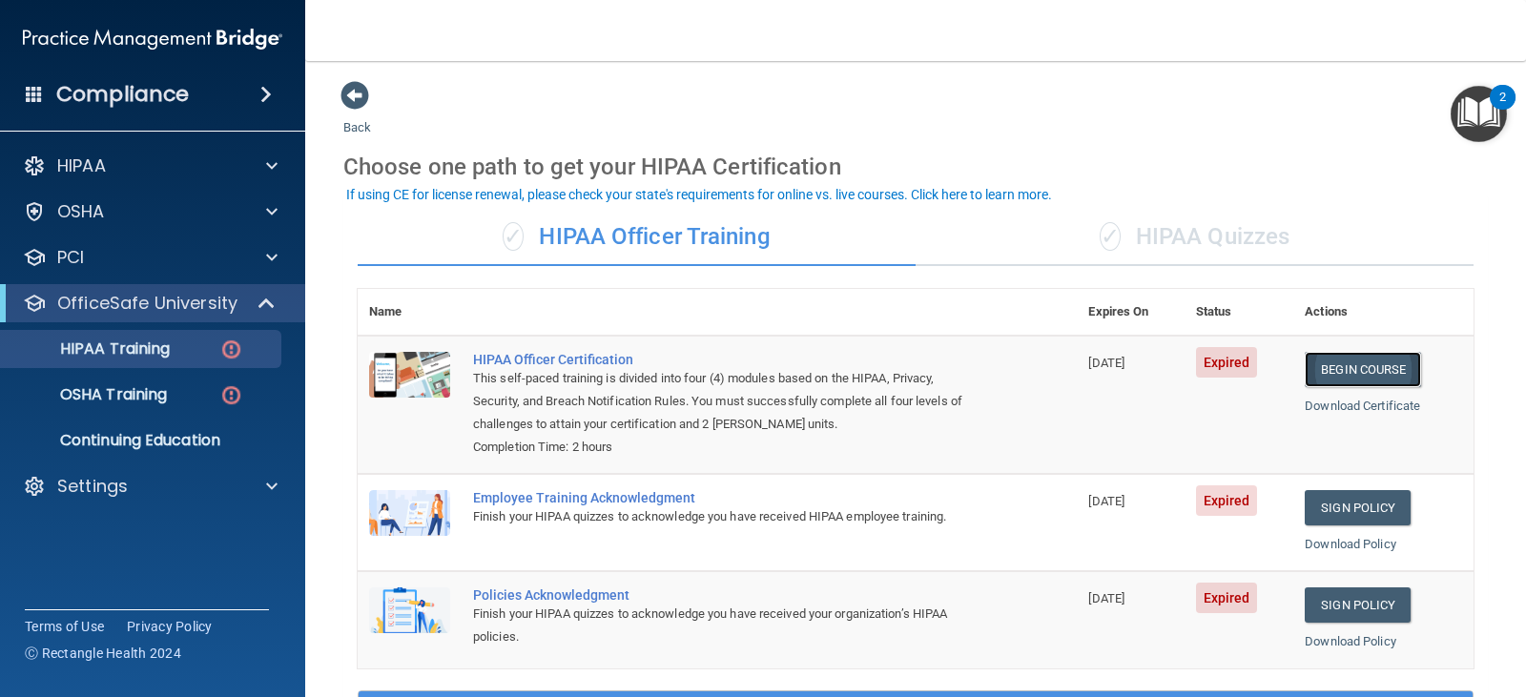
click at [1346, 362] on link "Begin Course" at bounding box center [1362, 369] width 116 height 35
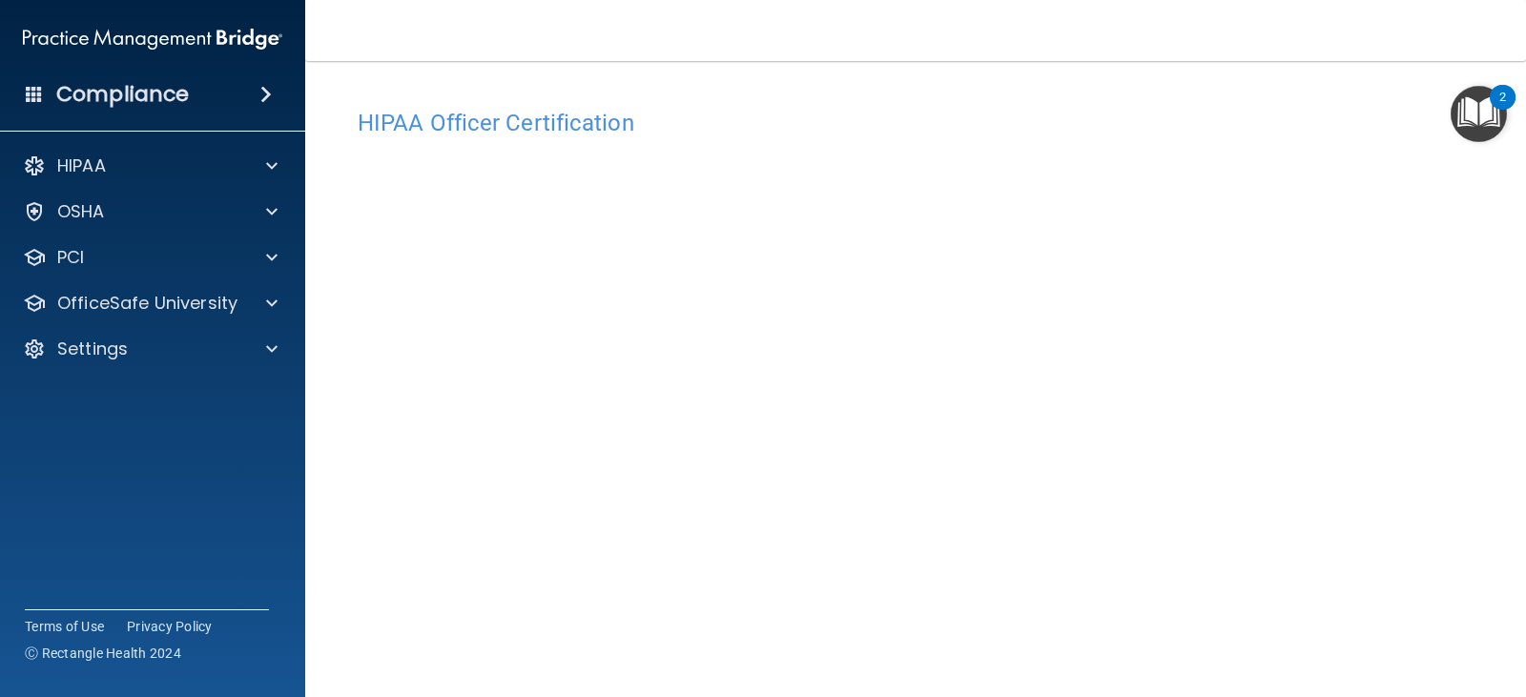
click at [506, 129] on h4 "HIPAA Officer Certification" at bounding box center [916, 123] width 1116 height 25
click at [1118, 670] on div "Copyright © All rights reserved 2025 @ Rectangle Health | Privacy Policy | Term…" at bounding box center [915, 698] width 696 height 61
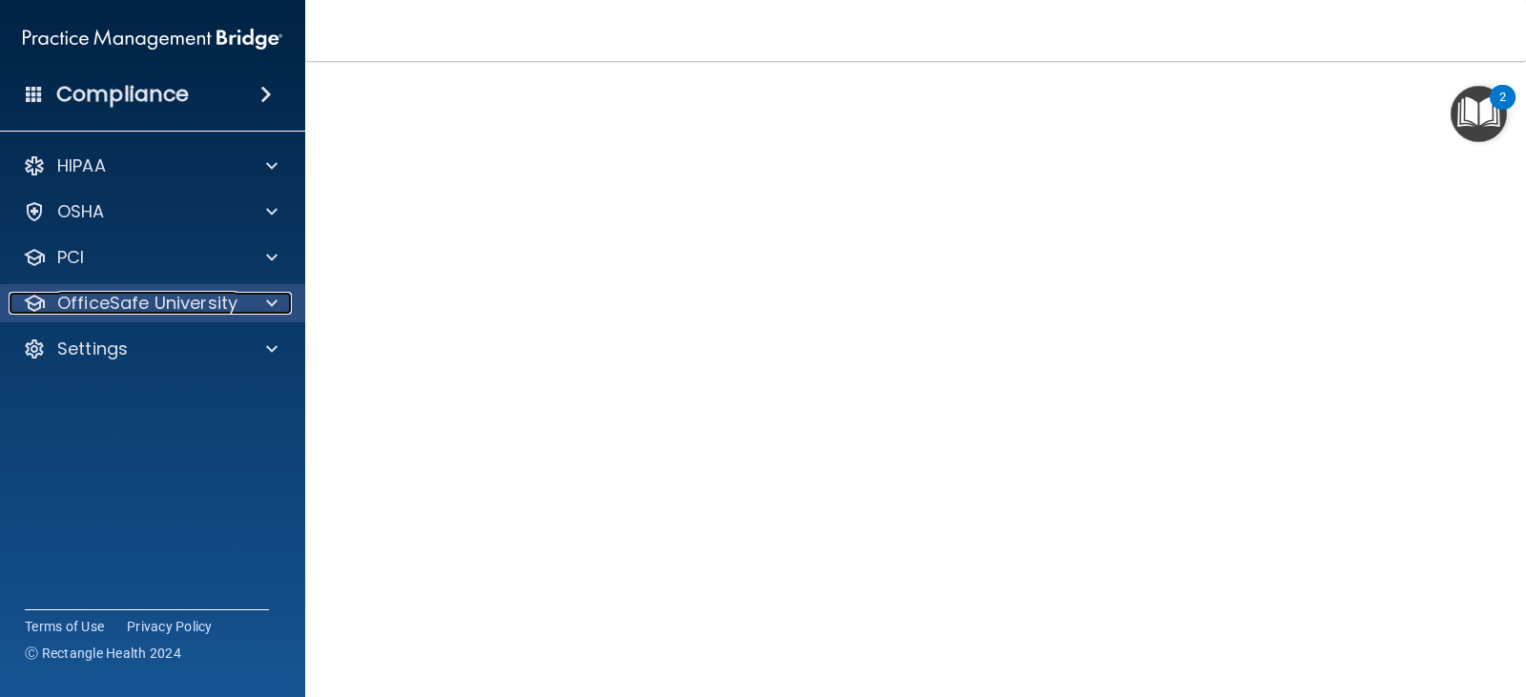
click at [277, 297] on span at bounding box center [271, 303] width 11 height 23
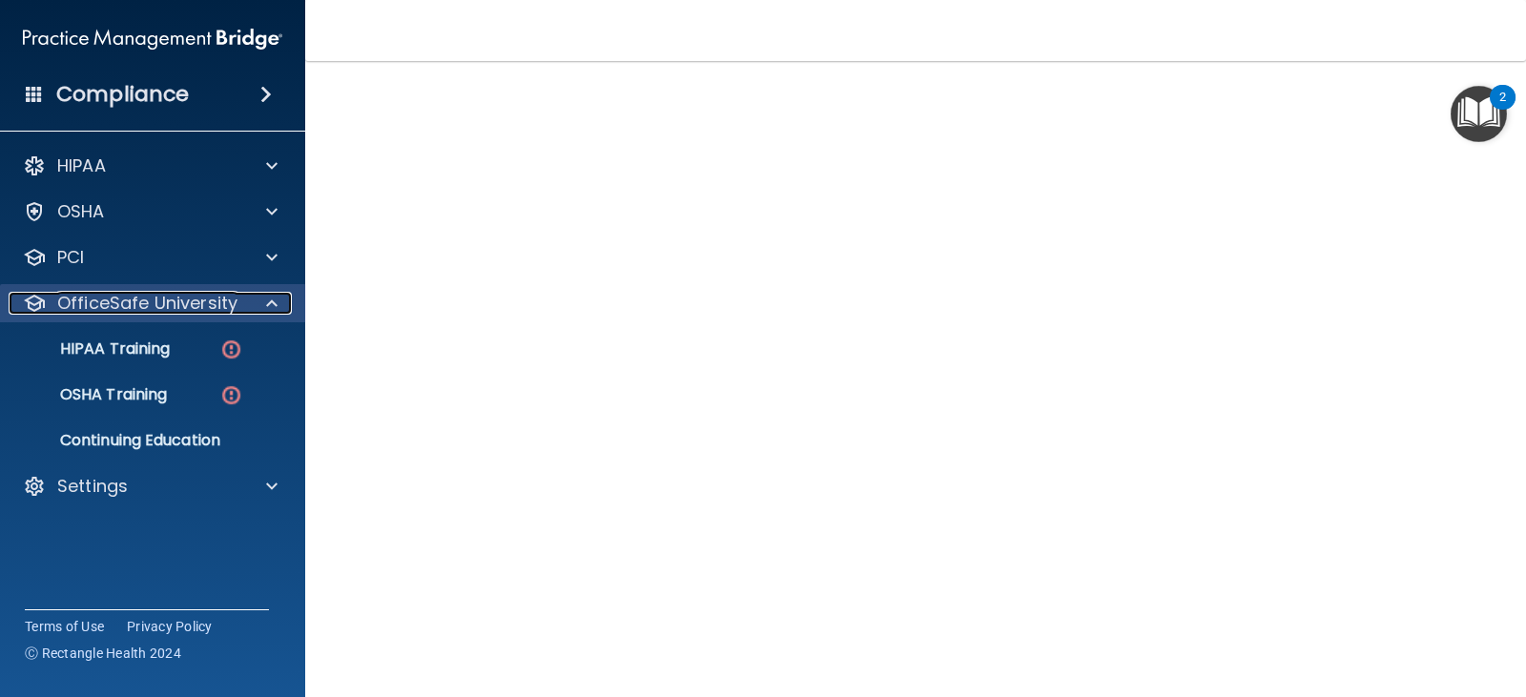
click at [277, 297] on span at bounding box center [271, 303] width 11 height 23
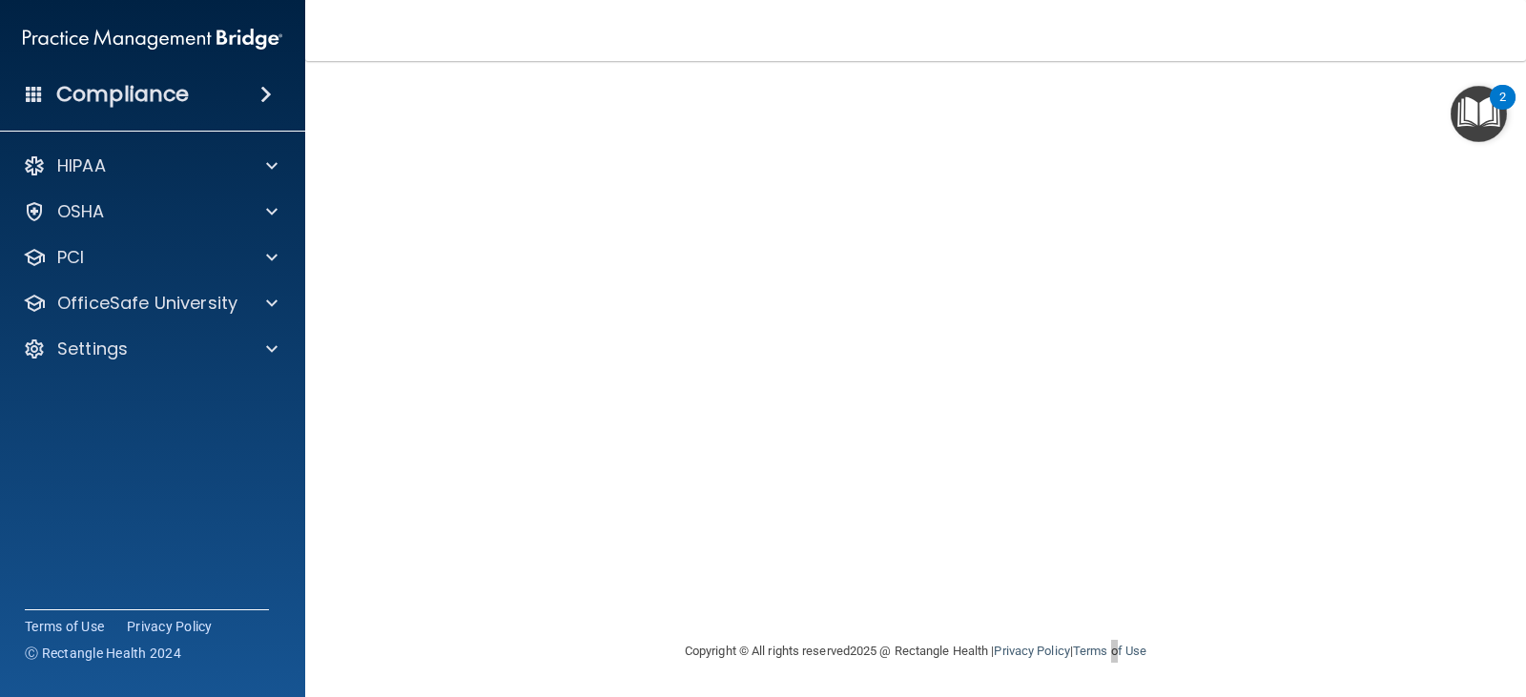
scroll to position [0, 0]
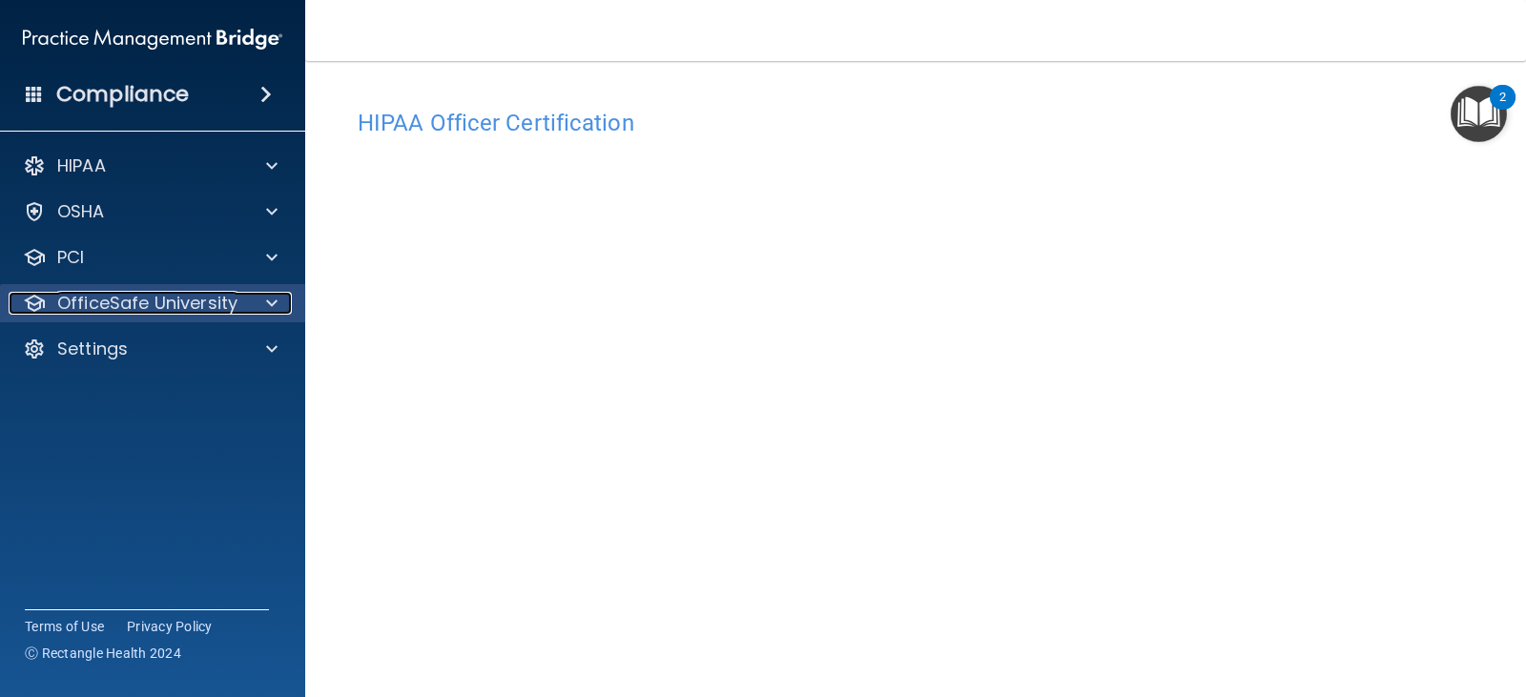
click at [274, 299] on span at bounding box center [271, 303] width 11 height 23
